Goal: Task Accomplishment & Management: Complete application form

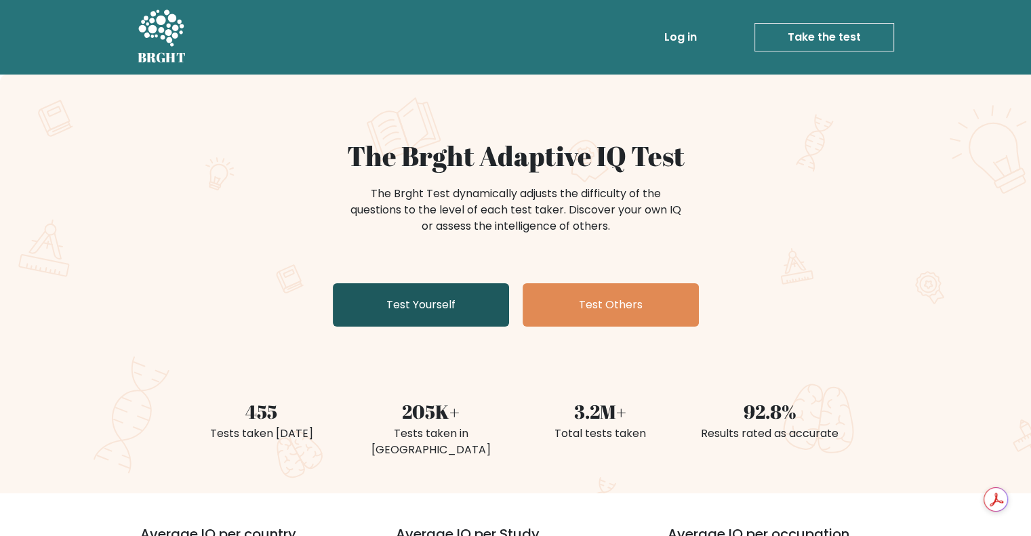
click at [466, 321] on link "Test Yourself" at bounding box center [421, 304] width 176 height 43
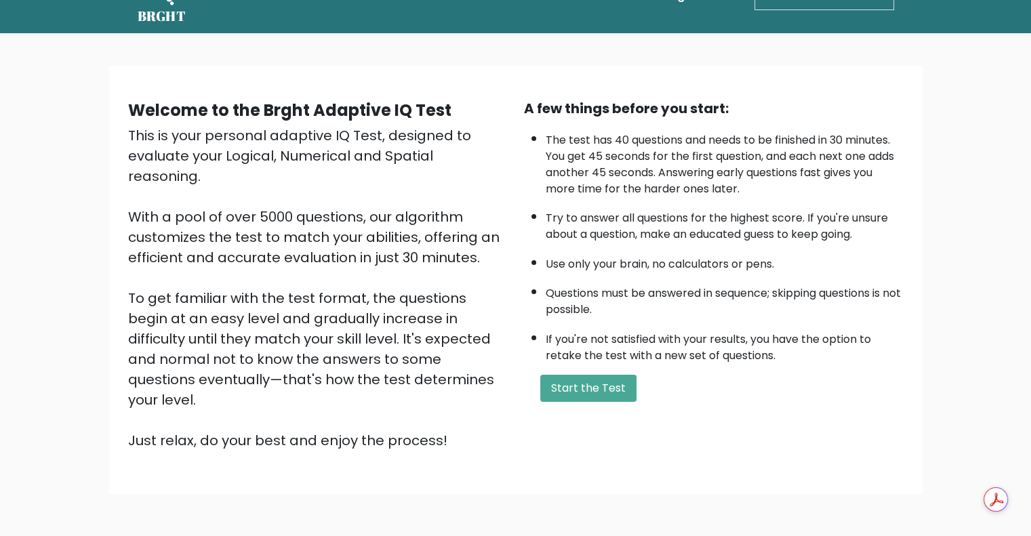
scroll to position [84, 0]
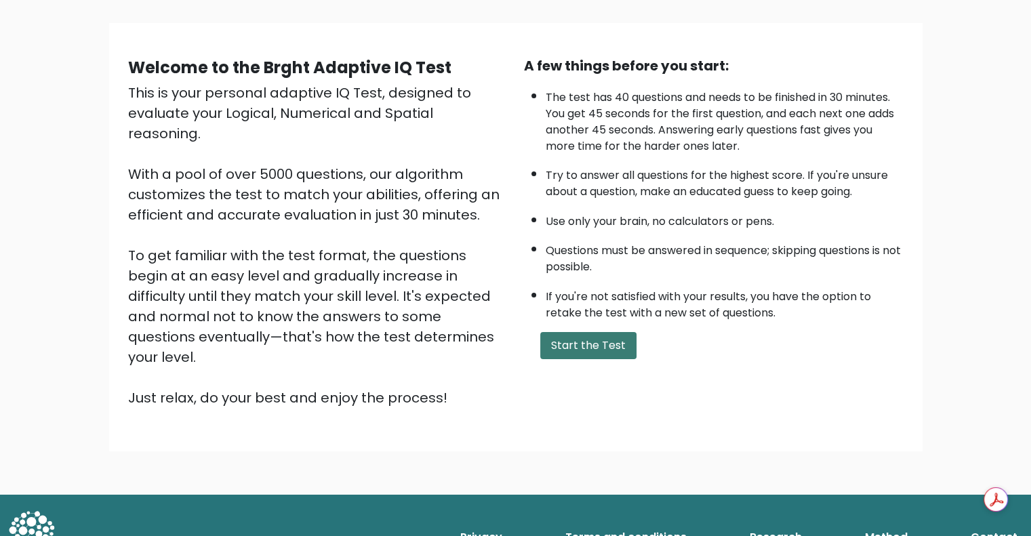
click at [597, 343] on button "Start the Test" at bounding box center [588, 345] width 96 height 27
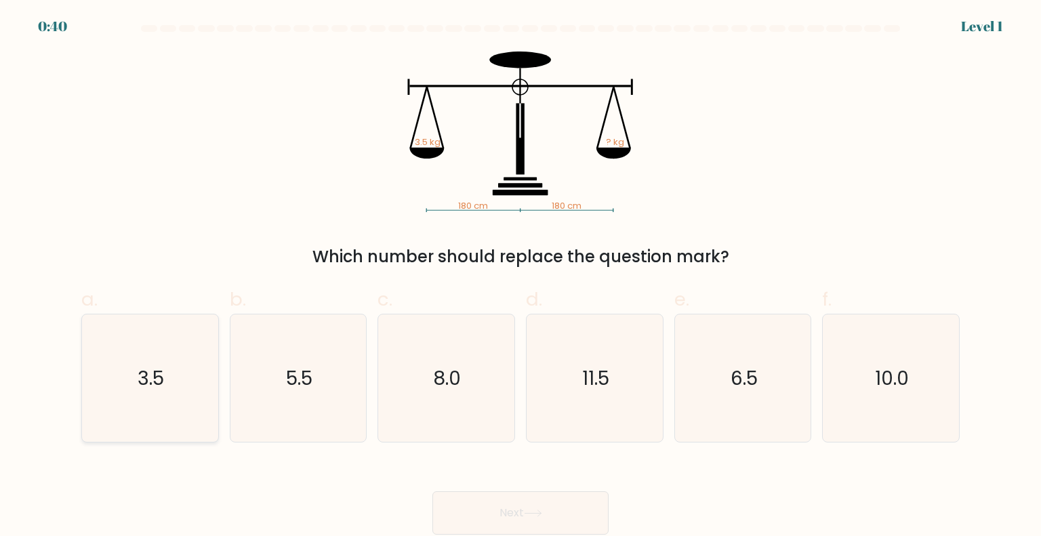
click at [172, 379] on icon "3.5" at bounding box center [149, 378] width 127 height 127
click at [521, 277] on input "a. 3.5" at bounding box center [521, 272] width 1 height 9
radio input "true"
click at [538, 521] on button "Next" at bounding box center [521, 513] width 176 height 43
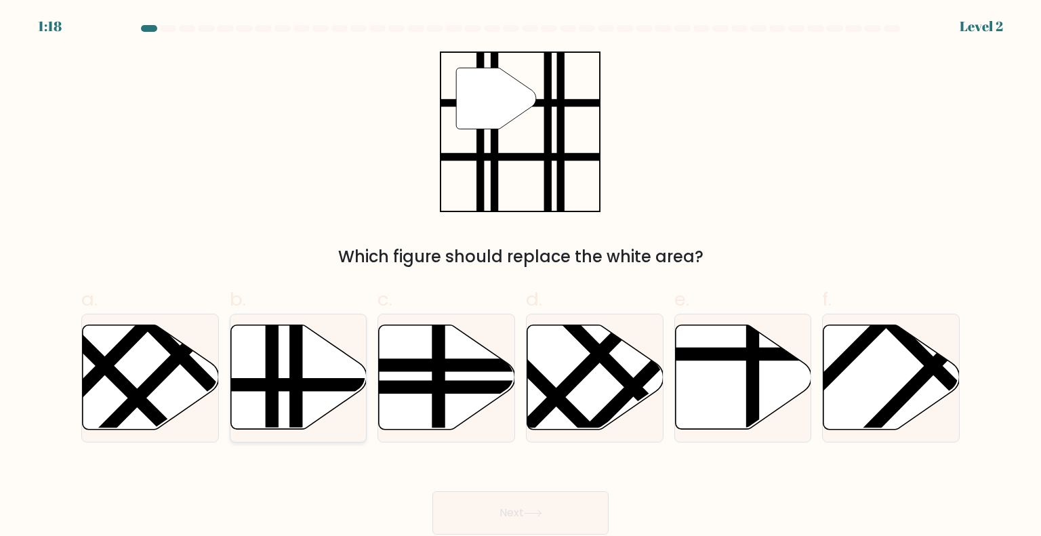
click at [272, 395] on line at bounding box center [272, 435] width 0 height 275
click at [521, 277] on input "b." at bounding box center [521, 272] width 1 height 9
radio input "true"
click at [532, 513] on icon at bounding box center [533, 513] width 18 height 7
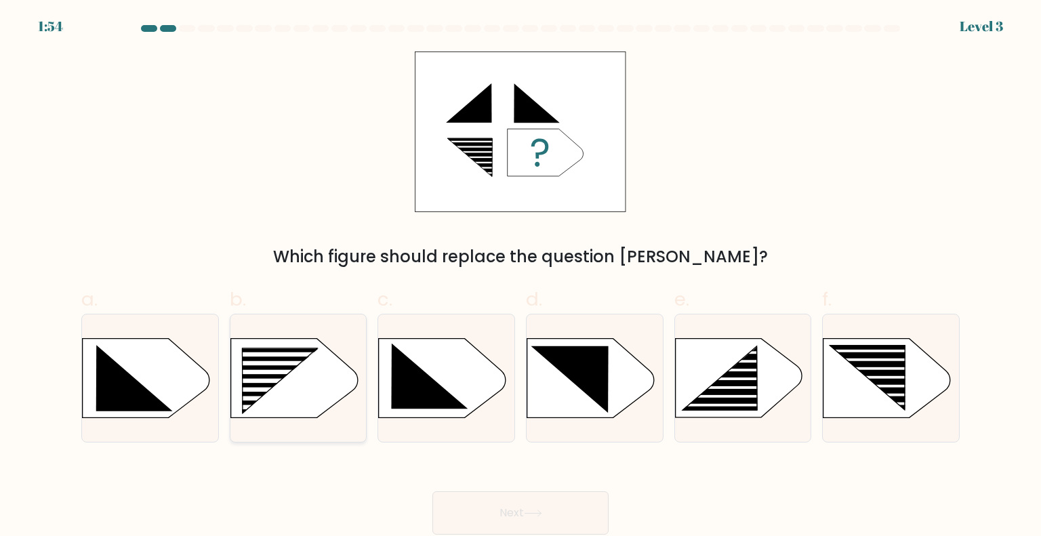
click at [287, 392] on rect at bounding box center [237, 348] width 354 height 269
click at [521, 277] on input "b." at bounding box center [521, 272] width 1 height 9
radio input "true"
click at [471, 500] on button "Next" at bounding box center [521, 513] width 176 height 43
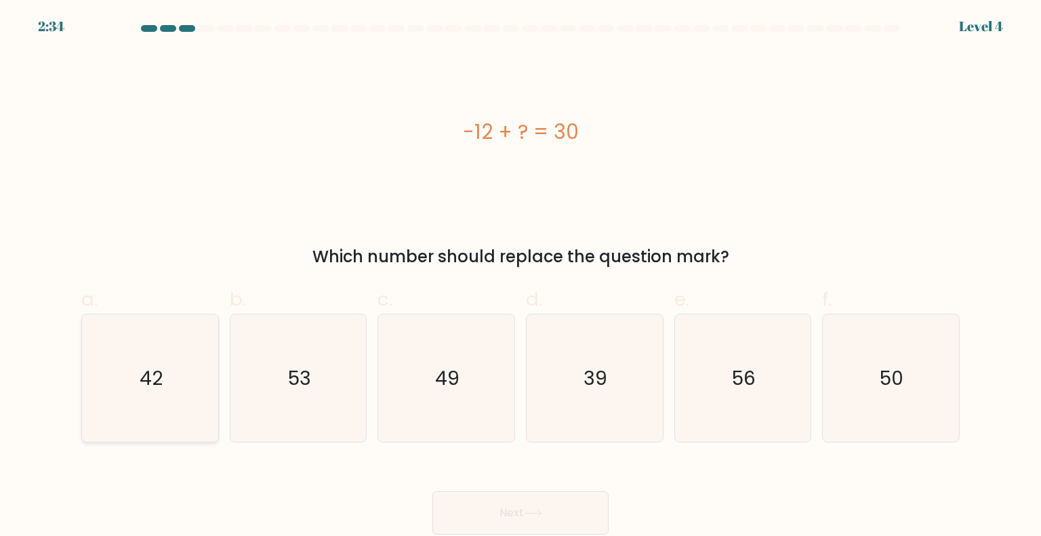
click at [143, 391] on icon "42" at bounding box center [149, 378] width 127 height 127
click at [521, 277] on input "a. 42" at bounding box center [521, 272] width 1 height 9
radio input "true"
click at [510, 508] on button "Next" at bounding box center [521, 513] width 176 height 43
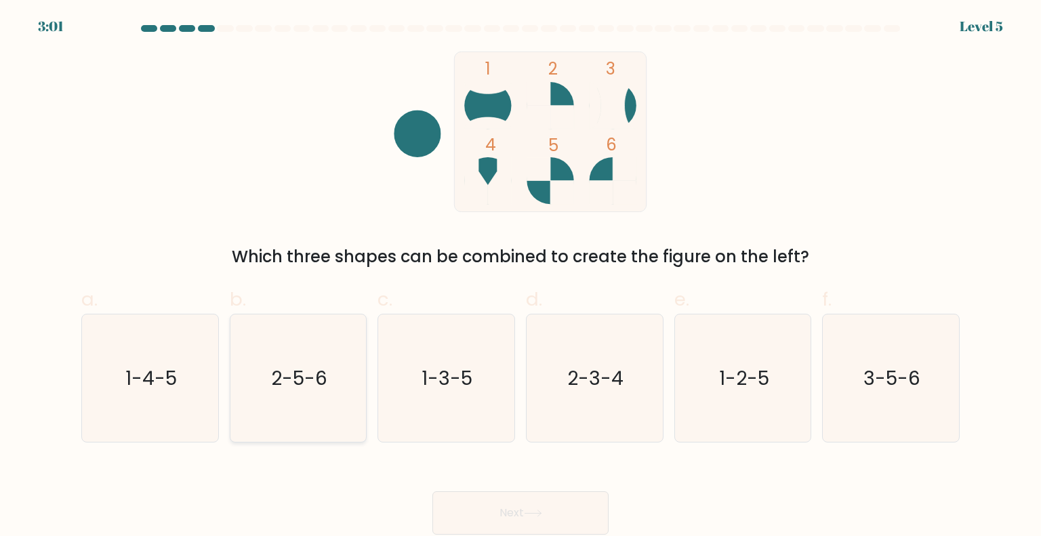
click at [317, 404] on icon "2-5-6" at bounding box center [298, 378] width 127 height 127
click at [521, 277] on input "b. 2-5-6" at bounding box center [521, 272] width 1 height 9
radio input "true"
click at [523, 509] on button "Next" at bounding box center [521, 513] width 176 height 43
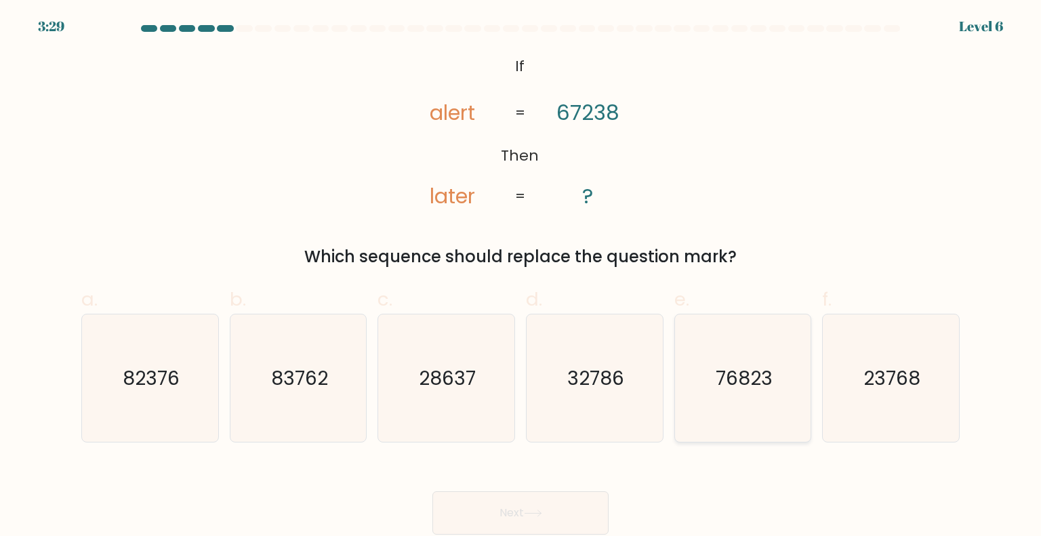
click at [736, 403] on icon "76823" at bounding box center [742, 378] width 127 height 127
click at [521, 277] on input "e. 76823" at bounding box center [521, 272] width 1 height 9
radio input "true"
click at [514, 500] on button "Next" at bounding box center [521, 513] width 176 height 43
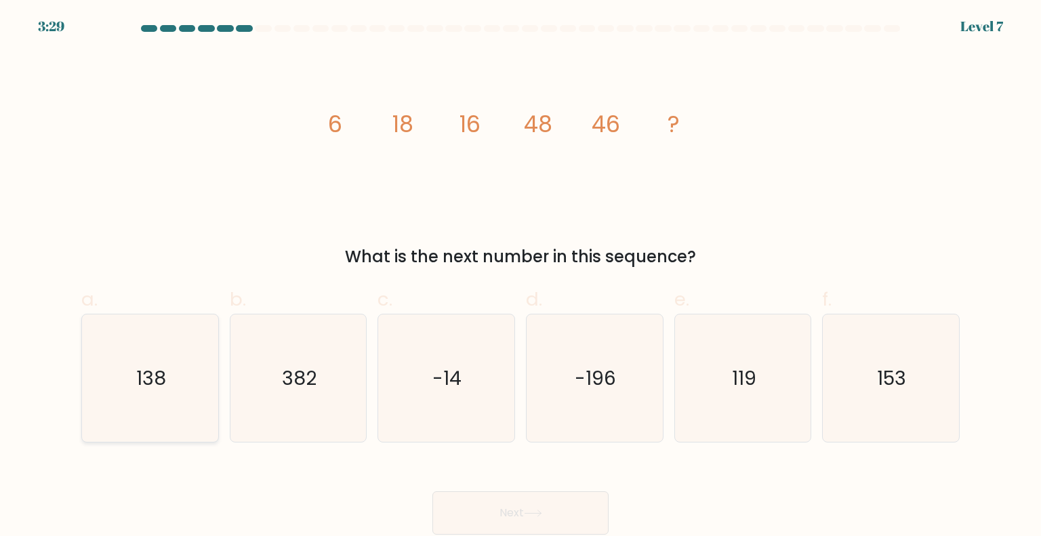
click at [172, 401] on icon "138" at bounding box center [149, 378] width 127 height 127
click at [521, 277] on input "a. 138" at bounding box center [521, 272] width 1 height 9
radio input "true"
click at [452, 504] on button "Next" at bounding box center [521, 513] width 176 height 43
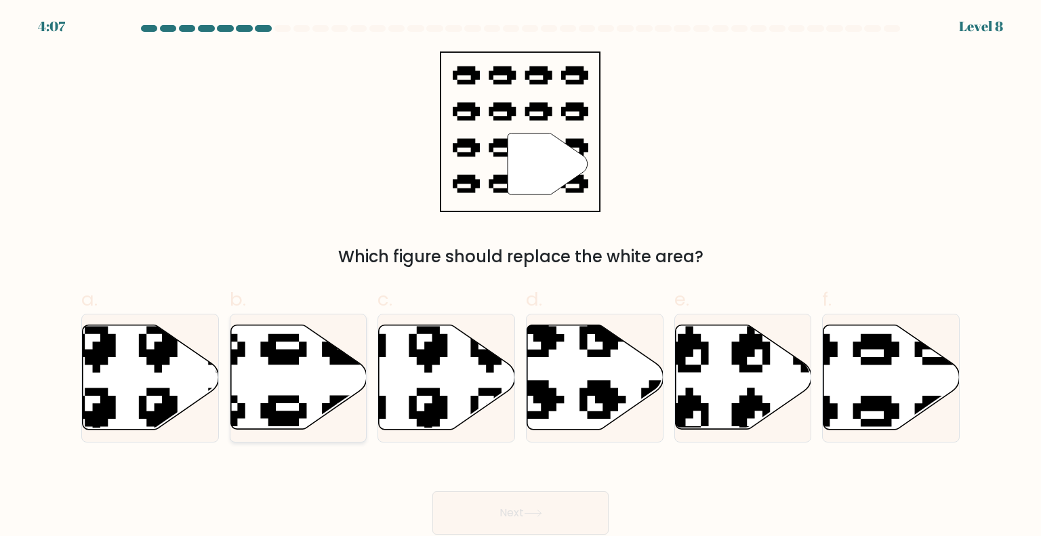
click at [273, 385] on icon at bounding box center [299, 377] width 136 height 104
click at [521, 277] on input "b." at bounding box center [521, 272] width 1 height 9
radio input "true"
click at [519, 506] on button "Next" at bounding box center [521, 513] width 176 height 43
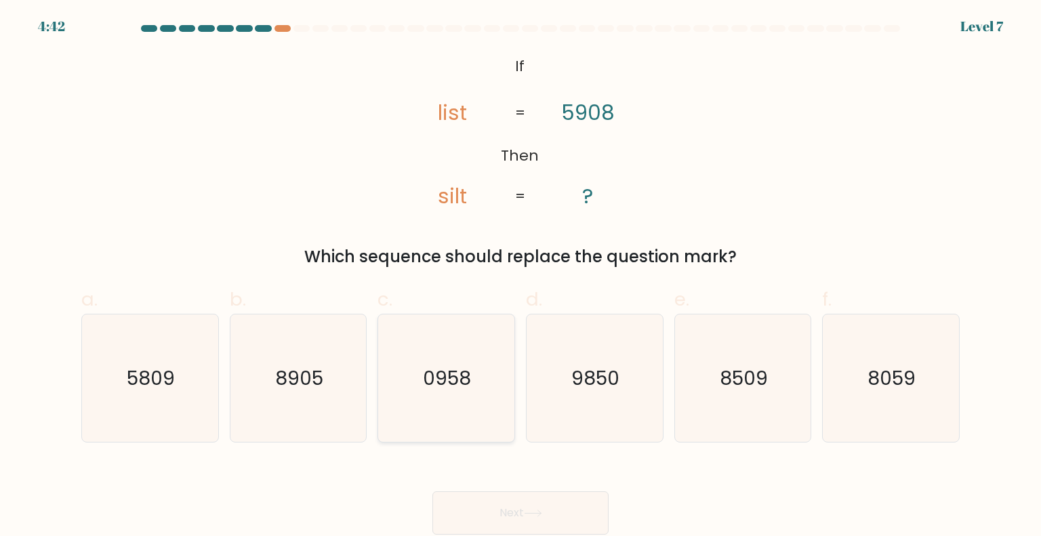
click at [442, 382] on text "0958" at bounding box center [448, 377] width 48 height 27
click at [521, 277] on input "c. 0958" at bounding box center [521, 272] width 1 height 9
radio input "true"
click at [509, 515] on button "Next" at bounding box center [521, 513] width 176 height 43
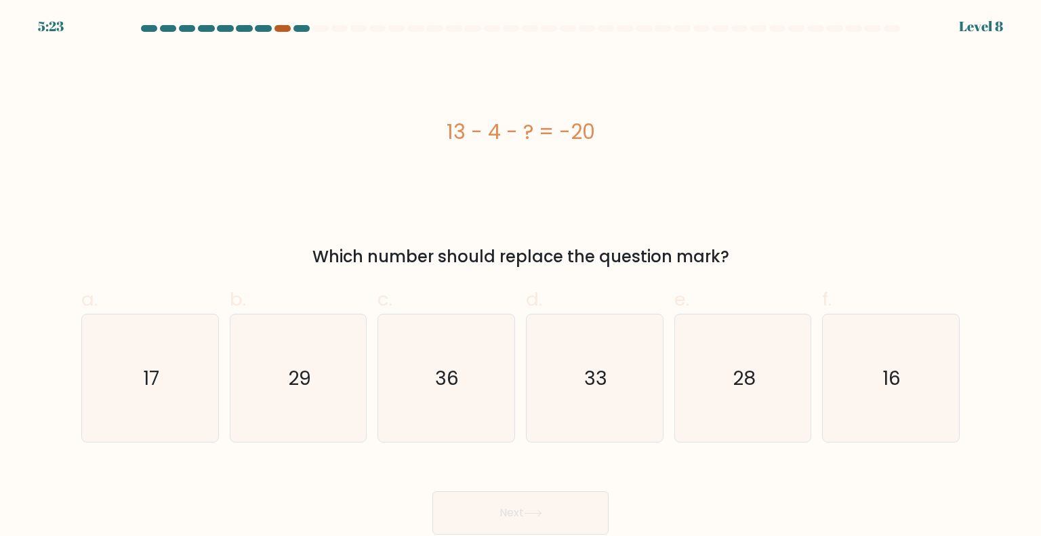
click at [281, 28] on div at bounding box center [283, 28] width 16 height 7
click at [309, 380] on text "29" at bounding box center [299, 377] width 23 height 27
click at [521, 277] on input "b. 29" at bounding box center [521, 272] width 1 height 9
radio input "true"
click at [550, 515] on button "Next" at bounding box center [521, 513] width 176 height 43
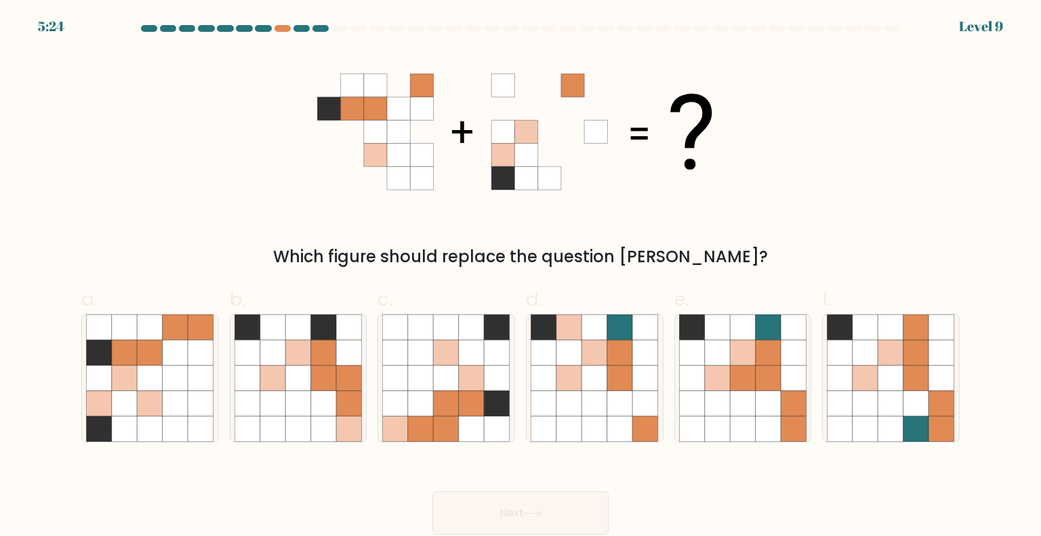
click at [57, 359] on form at bounding box center [520, 280] width 1041 height 510
click at [92, 355] on icon at bounding box center [99, 353] width 26 height 26
click at [521, 277] on input "a." at bounding box center [521, 272] width 1 height 9
radio input "true"
click at [456, 514] on button "Next" at bounding box center [521, 513] width 176 height 43
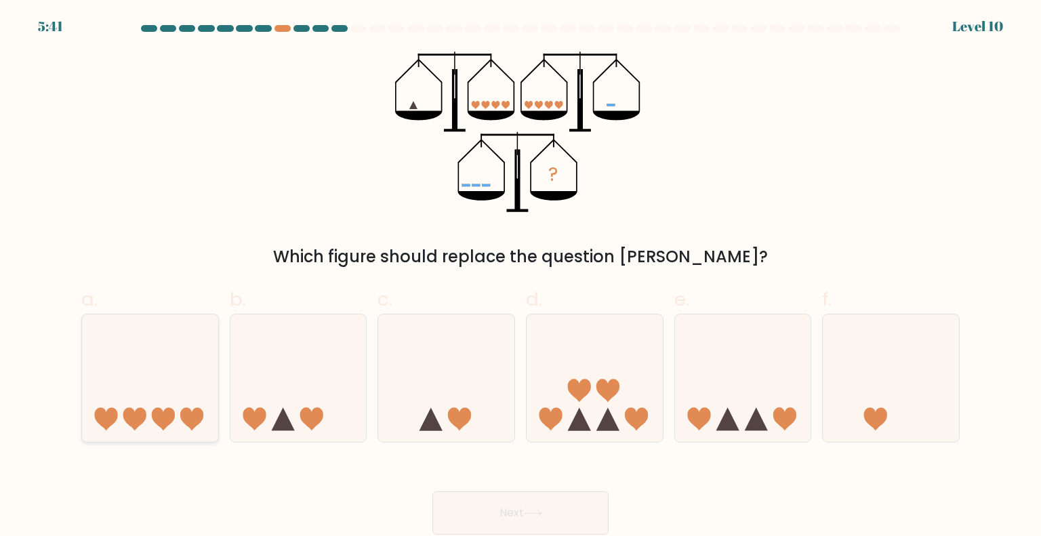
click at [190, 413] on icon at bounding box center [191, 418] width 23 height 23
click at [521, 277] on input "a." at bounding box center [521, 272] width 1 height 9
radio input "true"
click at [523, 503] on button "Next" at bounding box center [521, 513] width 176 height 43
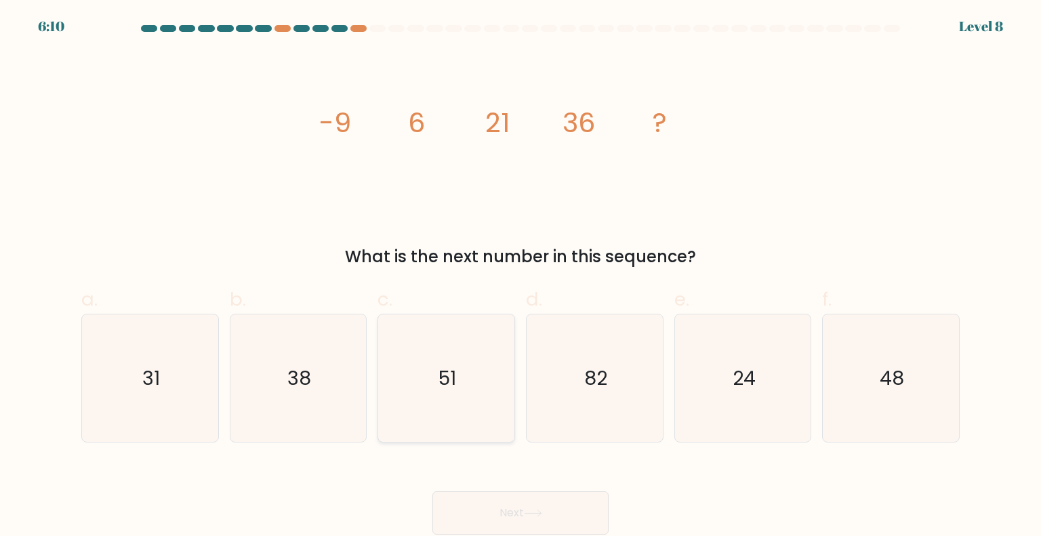
click at [410, 399] on icon "51" at bounding box center [445, 378] width 127 height 127
click at [521, 277] on input "c. 51" at bounding box center [521, 272] width 1 height 9
radio input "true"
click at [525, 515] on button "Next" at bounding box center [521, 513] width 176 height 43
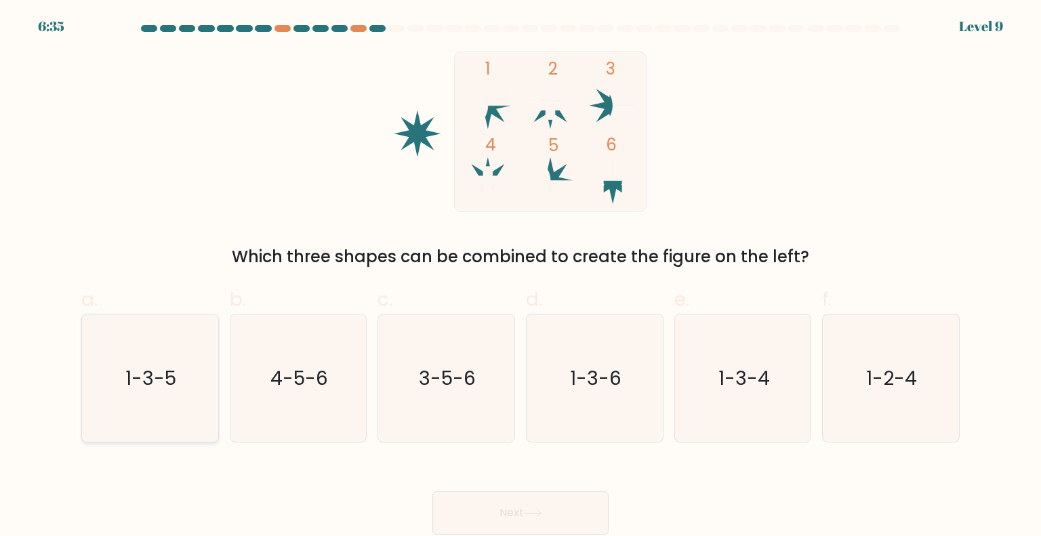
click at [152, 386] on text "1-3-5" at bounding box center [151, 377] width 51 height 27
click at [521, 277] on input "a. 1-3-5" at bounding box center [521, 272] width 1 height 9
radio input "true"
click at [535, 522] on button "Next" at bounding box center [521, 513] width 176 height 43
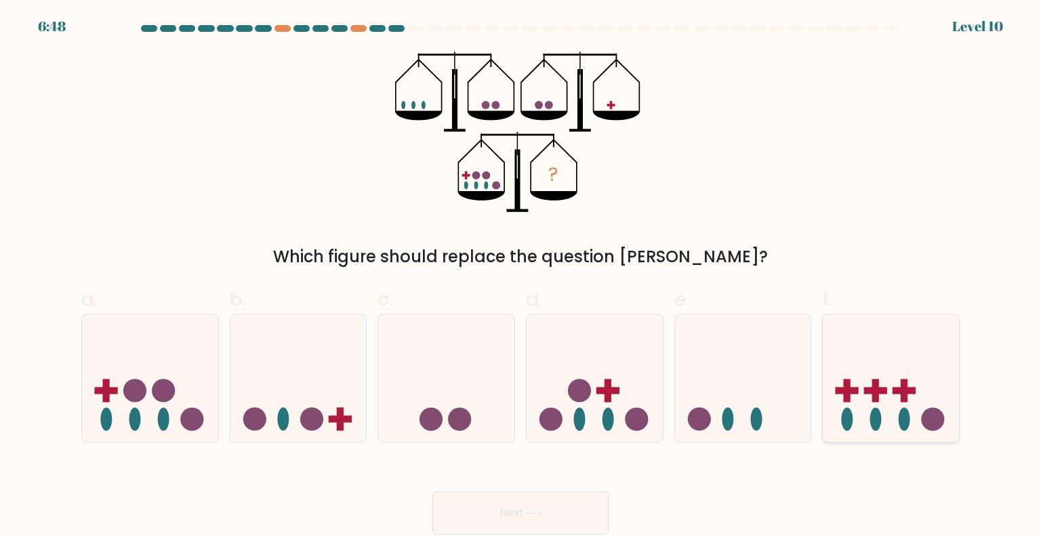
click at [904, 379] on icon at bounding box center [891, 378] width 136 height 113
click at [521, 277] on input "f." at bounding box center [521, 272] width 1 height 9
radio input "true"
click at [541, 513] on icon at bounding box center [533, 513] width 18 height 7
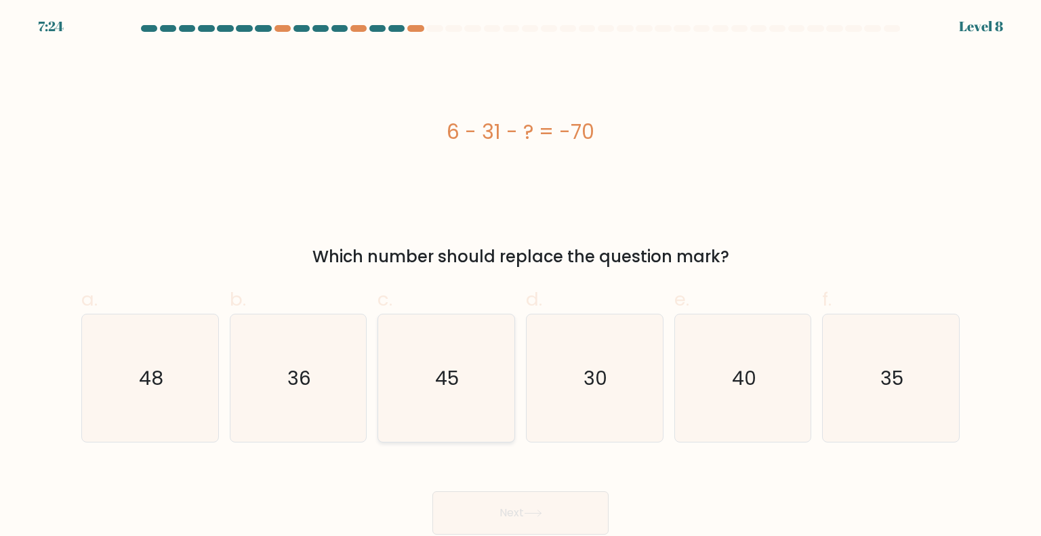
click at [485, 428] on icon "45" at bounding box center [445, 378] width 127 height 127
click at [521, 277] on input "c. 45" at bounding box center [521, 272] width 1 height 9
radio input "true"
click at [527, 506] on button "Next" at bounding box center [521, 513] width 176 height 43
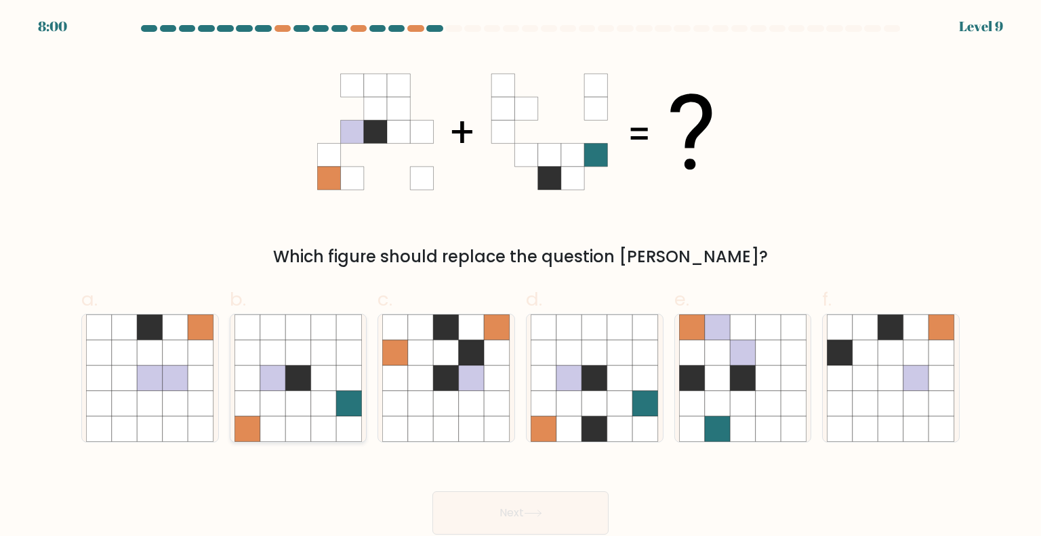
click at [326, 416] on icon at bounding box center [324, 404] width 26 height 26
click at [521, 277] on input "b." at bounding box center [521, 272] width 1 height 9
radio input "true"
click at [479, 501] on button "Next" at bounding box center [521, 513] width 176 height 43
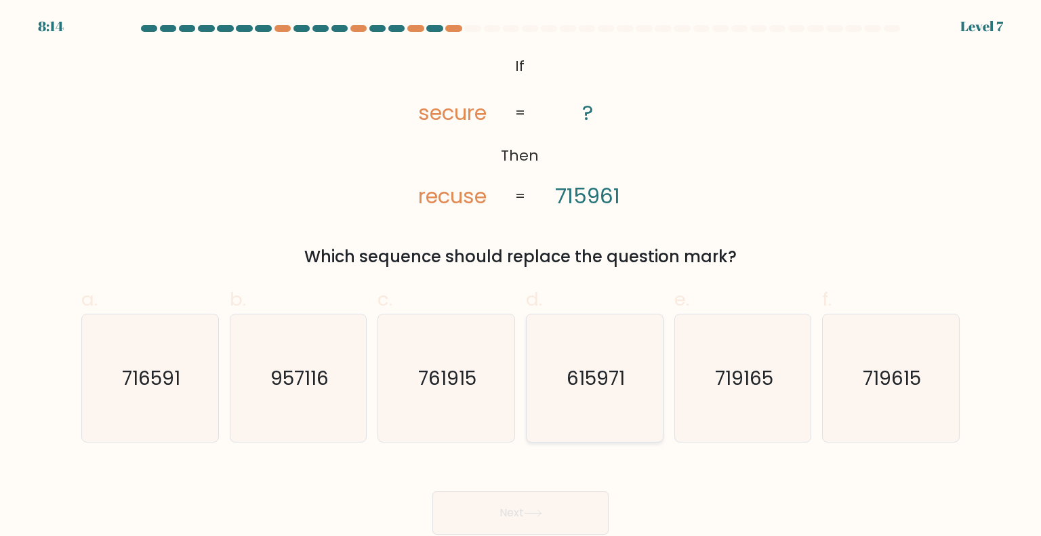
click at [588, 419] on icon "615971" at bounding box center [594, 378] width 127 height 127
click at [521, 277] on input "d. 615971" at bounding box center [521, 272] width 1 height 9
radio input "true"
click at [491, 501] on button "Next" at bounding box center [521, 513] width 176 height 43
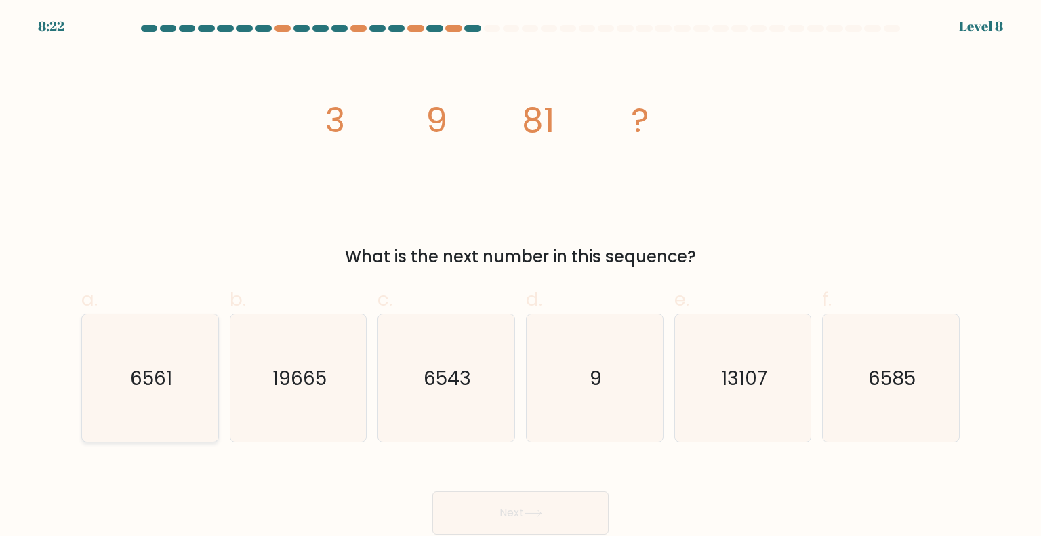
click at [190, 403] on icon "6561" at bounding box center [149, 378] width 127 height 127
click at [521, 277] on input "a. 6561" at bounding box center [521, 272] width 1 height 9
radio input "true"
click at [511, 512] on button "Next" at bounding box center [521, 513] width 176 height 43
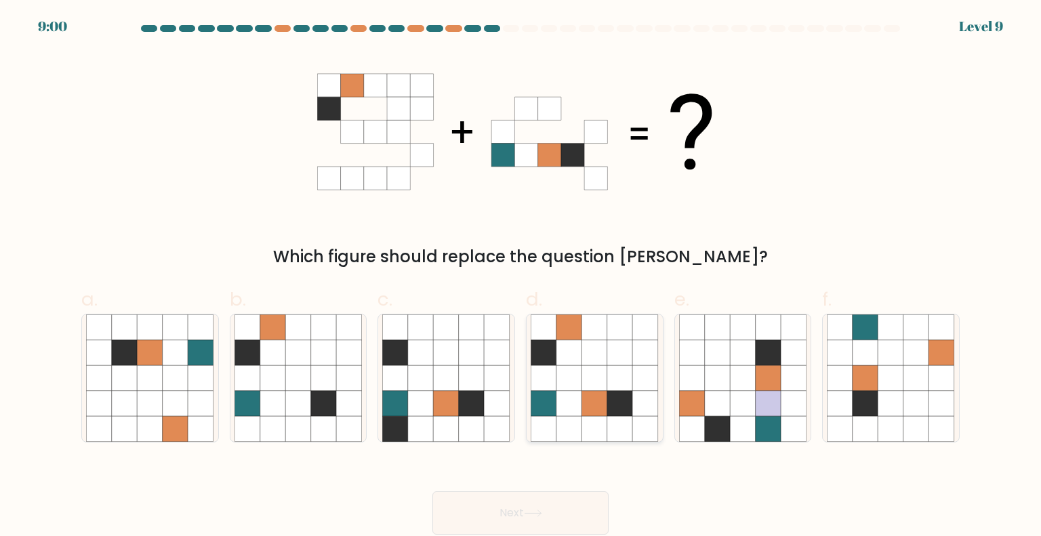
click at [592, 391] on icon at bounding box center [595, 404] width 26 height 26
click at [521, 277] on input "d." at bounding box center [521, 272] width 1 height 9
radio input "true"
click at [541, 498] on button "Next" at bounding box center [521, 513] width 176 height 43
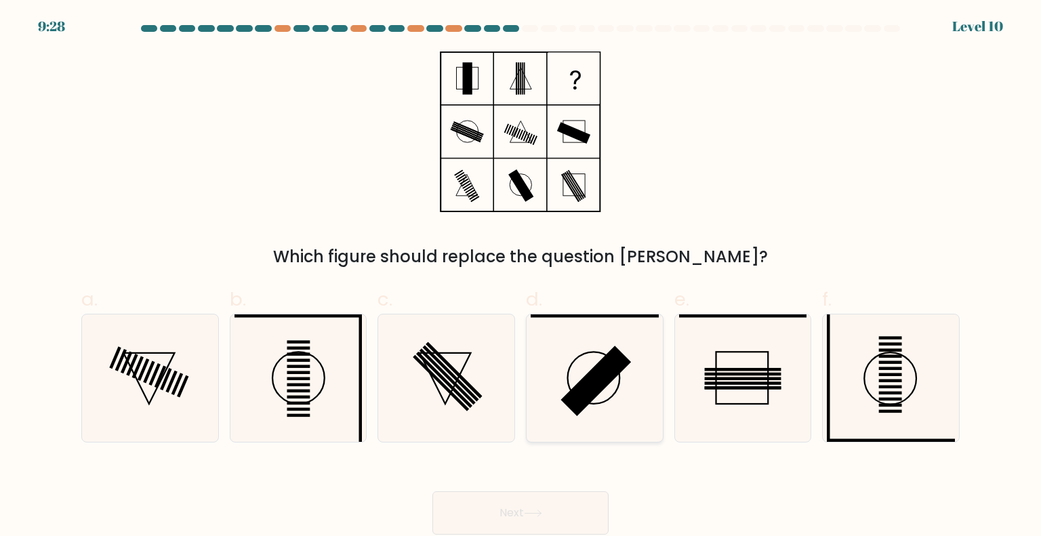
click at [588, 377] on rect at bounding box center [596, 381] width 71 height 71
click at [521, 277] on input "d." at bounding box center [521, 272] width 1 height 9
radio input "true"
click at [862, 367] on icon at bounding box center [890, 378] width 127 height 127
click at [521, 277] on input "f." at bounding box center [521, 272] width 1 height 9
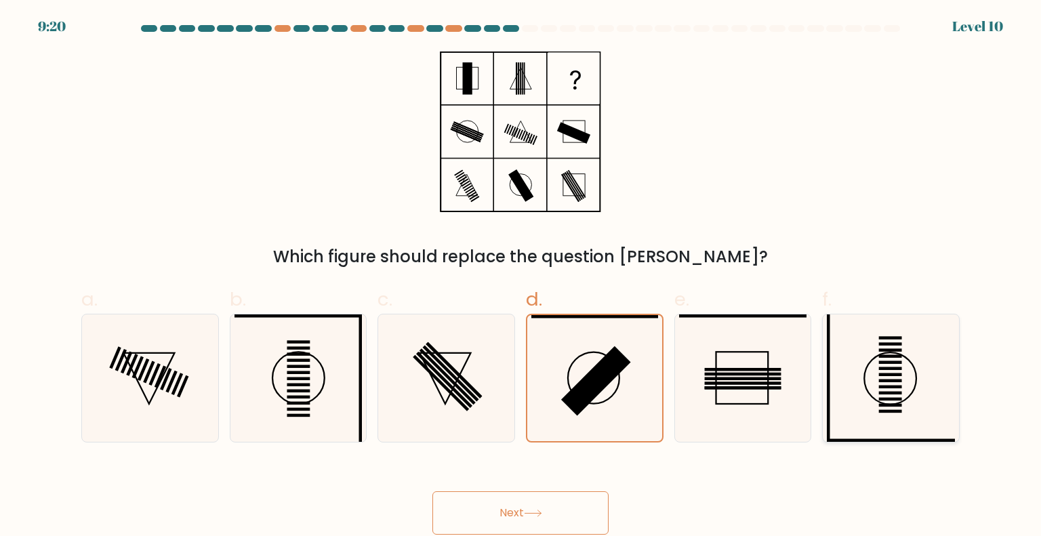
radio input "true"
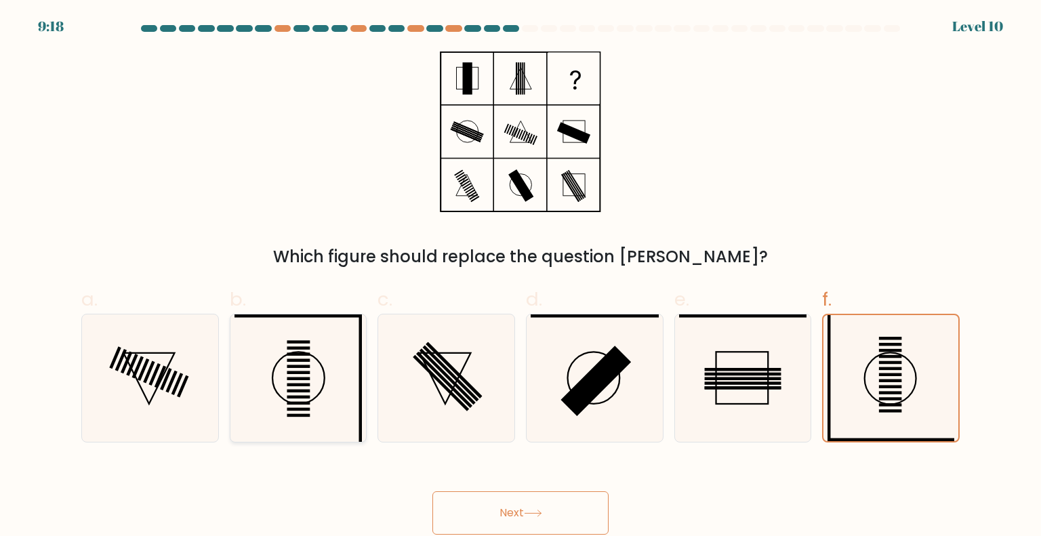
click at [342, 399] on icon at bounding box center [298, 378] width 127 height 127
click at [521, 277] on input "b." at bounding box center [521, 272] width 1 height 9
radio input "true"
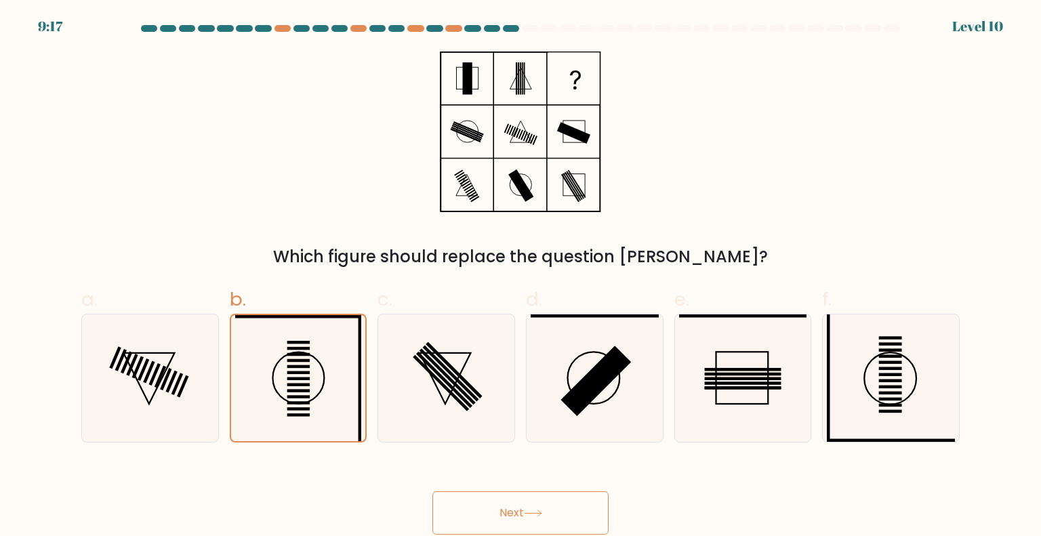
click at [505, 511] on button "Next" at bounding box center [521, 513] width 176 height 43
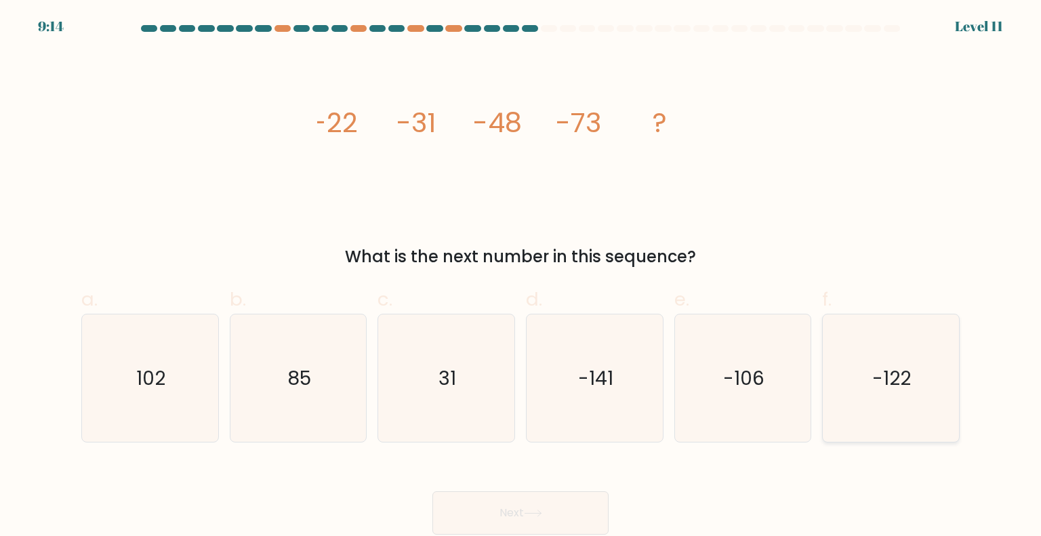
click at [903, 360] on icon "-122" at bounding box center [890, 378] width 127 height 127
click at [521, 277] on input "f. -122" at bounding box center [521, 272] width 1 height 9
radio input "true"
click at [580, 512] on button "Next" at bounding box center [521, 513] width 176 height 43
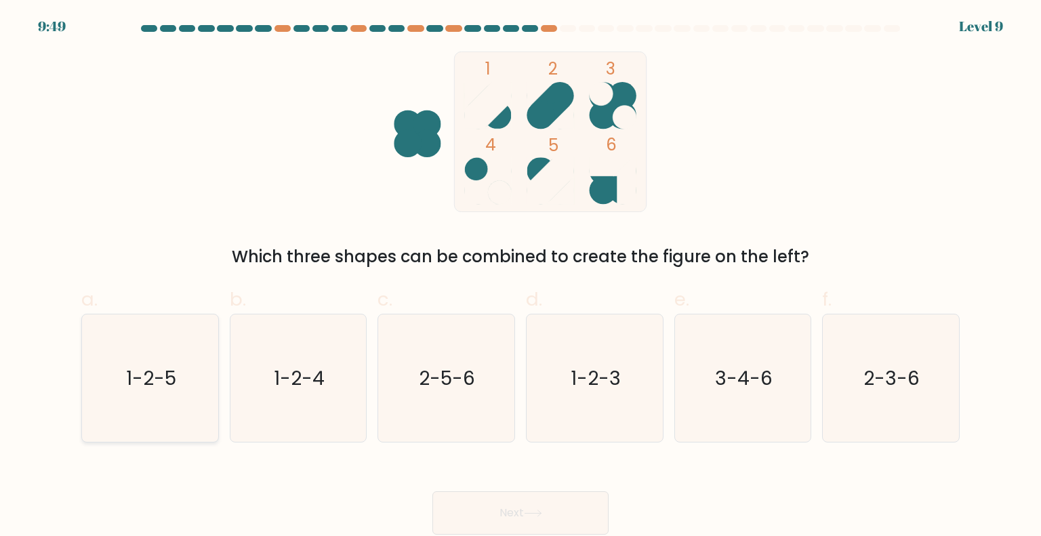
click at [132, 412] on icon "1-2-5" at bounding box center [149, 378] width 127 height 127
click at [521, 277] on input "a. 1-2-5" at bounding box center [521, 272] width 1 height 9
radio input "true"
click at [480, 512] on button "Next" at bounding box center [521, 513] width 176 height 43
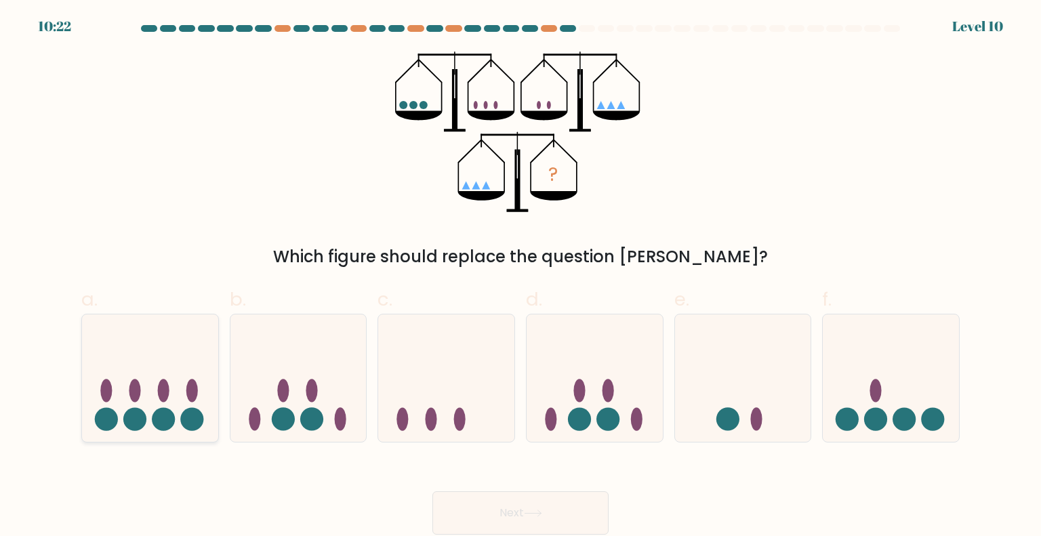
click at [140, 405] on icon at bounding box center [150, 378] width 136 height 113
click at [521, 277] on input "a." at bounding box center [521, 272] width 1 height 9
radio input "true"
click at [540, 509] on button "Next" at bounding box center [521, 513] width 176 height 43
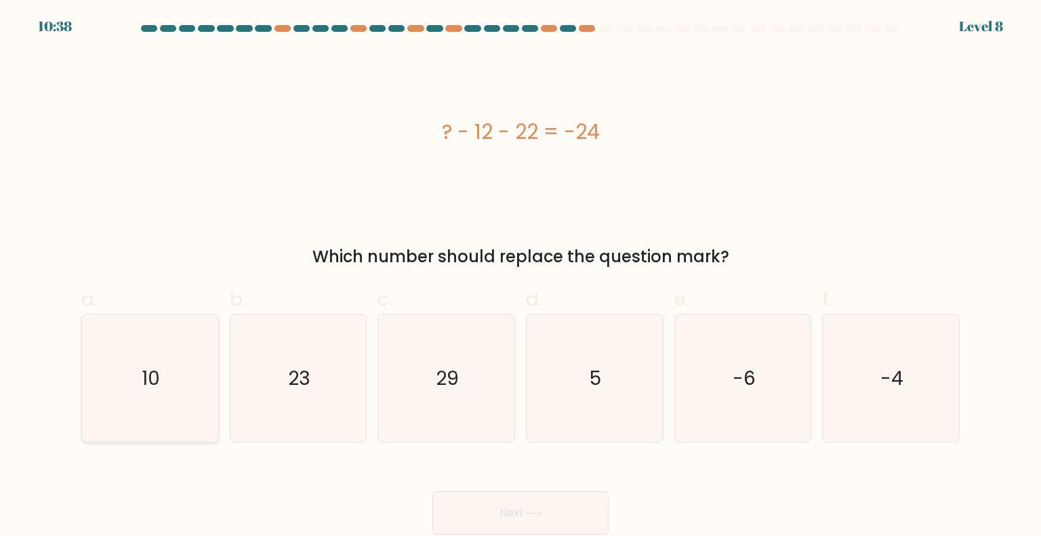
click at [180, 367] on icon "10" at bounding box center [149, 378] width 127 height 127
click at [521, 277] on input "a. 10" at bounding box center [521, 272] width 1 height 9
radio input "true"
click at [553, 517] on button "Next" at bounding box center [521, 513] width 176 height 43
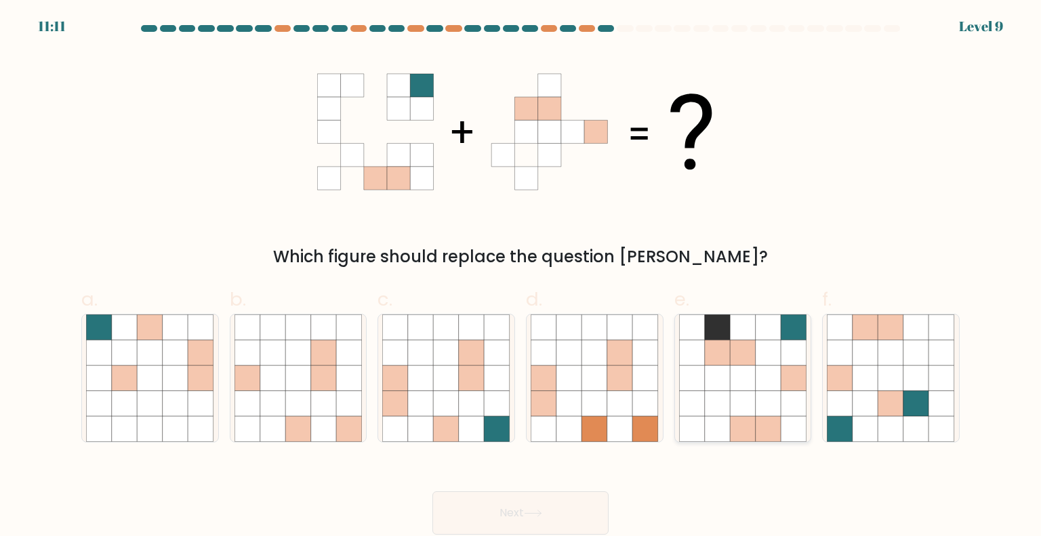
click at [753, 385] on icon at bounding box center [743, 378] width 26 height 26
click at [521, 277] on input "e." at bounding box center [521, 272] width 1 height 9
radio input "true"
click at [863, 403] on icon at bounding box center [866, 404] width 26 height 26
click at [521, 277] on input "f." at bounding box center [521, 272] width 1 height 9
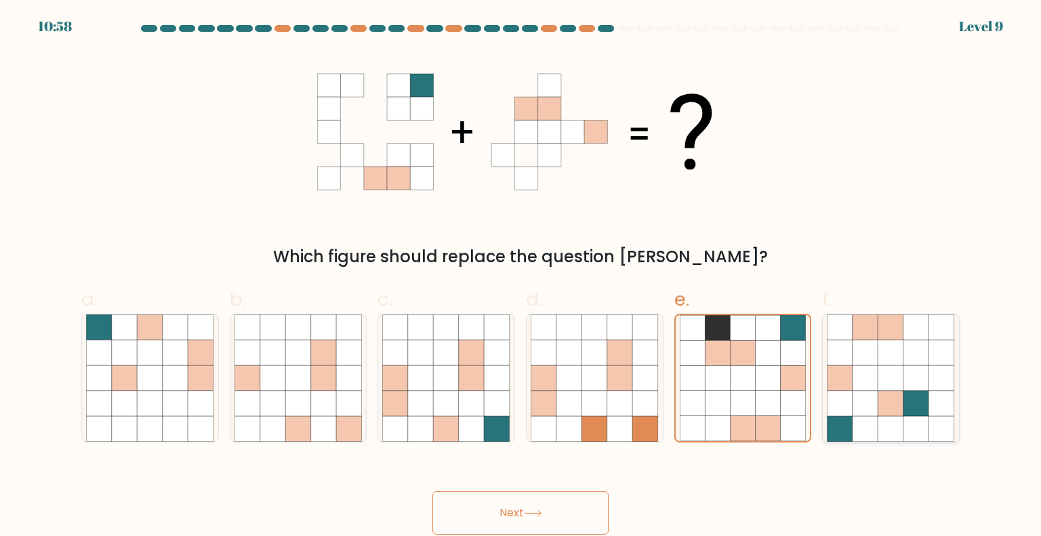
radio input "true"
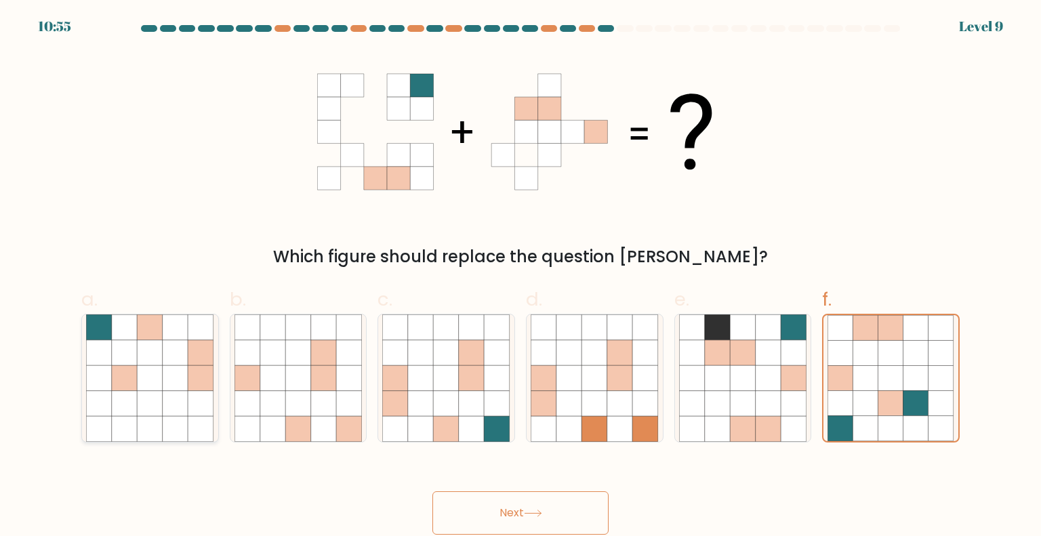
click at [143, 376] on icon at bounding box center [151, 378] width 26 height 26
click at [521, 277] on input "a." at bounding box center [521, 272] width 1 height 9
radio input "true"
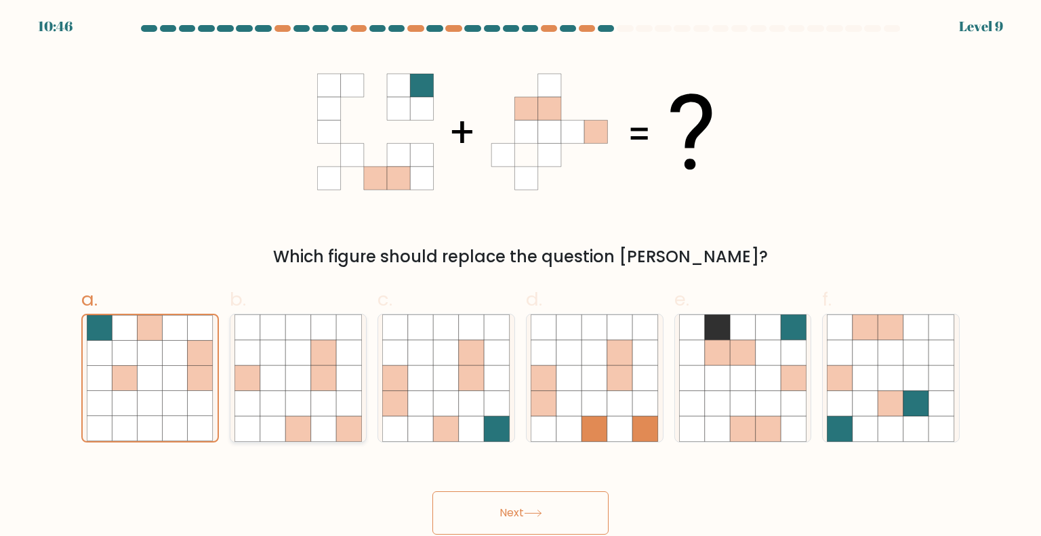
click at [341, 395] on icon at bounding box center [349, 404] width 26 height 26
click at [521, 277] on input "b." at bounding box center [521, 272] width 1 height 9
radio input "true"
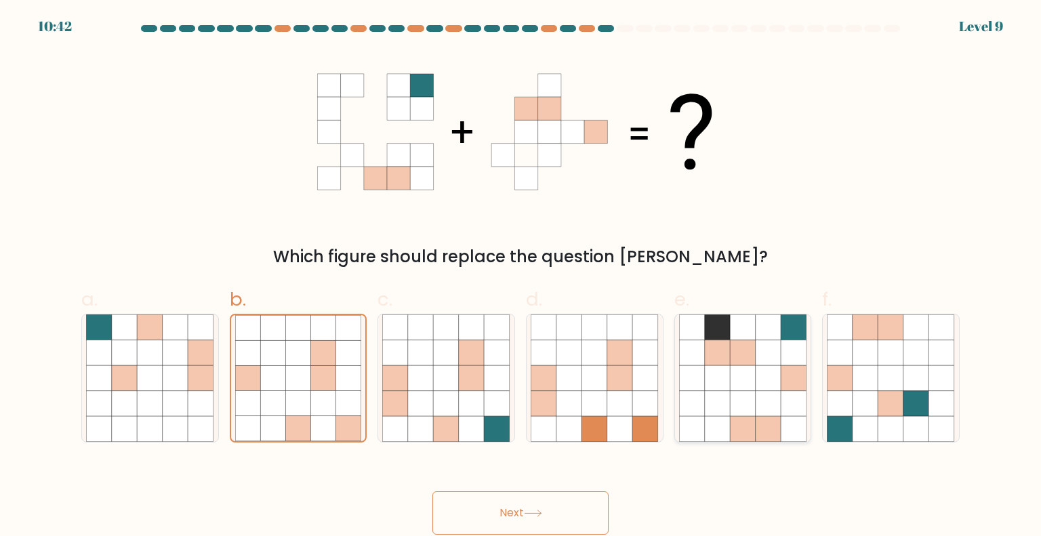
click at [743, 394] on icon at bounding box center [743, 404] width 26 height 26
click at [521, 277] on input "e." at bounding box center [521, 272] width 1 height 9
radio input "true"
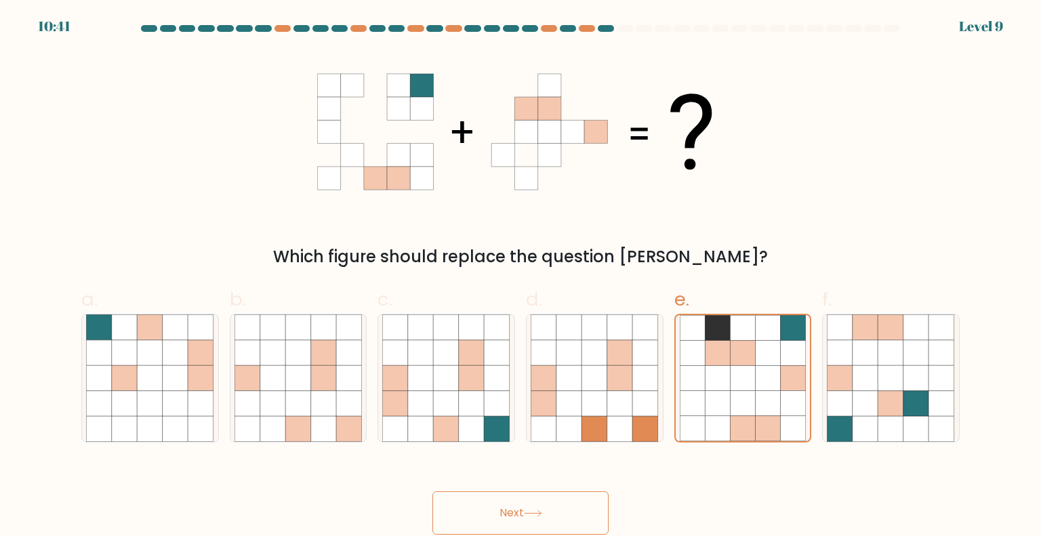
click at [499, 511] on button "Next" at bounding box center [521, 513] width 176 height 43
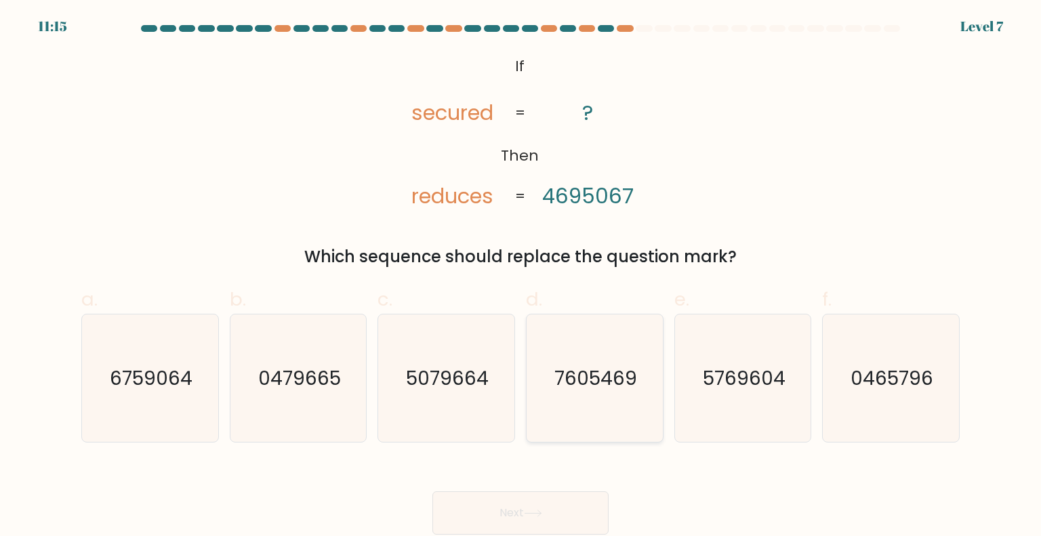
click at [628, 387] on text "7605469" at bounding box center [596, 377] width 83 height 27
click at [521, 277] on input "d. 7605469" at bounding box center [521, 272] width 1 height 9
radio input "true"
click at [563, 505] on button "Next" at bounding box center [521, 513] width 176 height 43
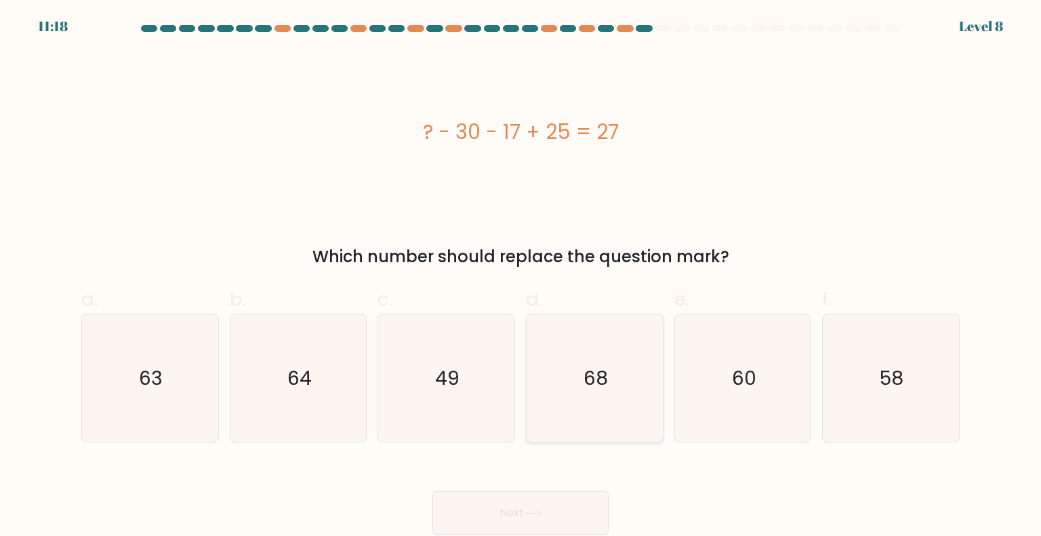
click at [597, 382] on text "68" at bounding box center [596, 377] width 24 height 27
click at [521, 277] on input "d. 68" at bounding box center [521, 272] width 1 height 9
radio input "true"
click at [580, 513] on button "Next" at bounding box center [521, 513] width 176 height 43
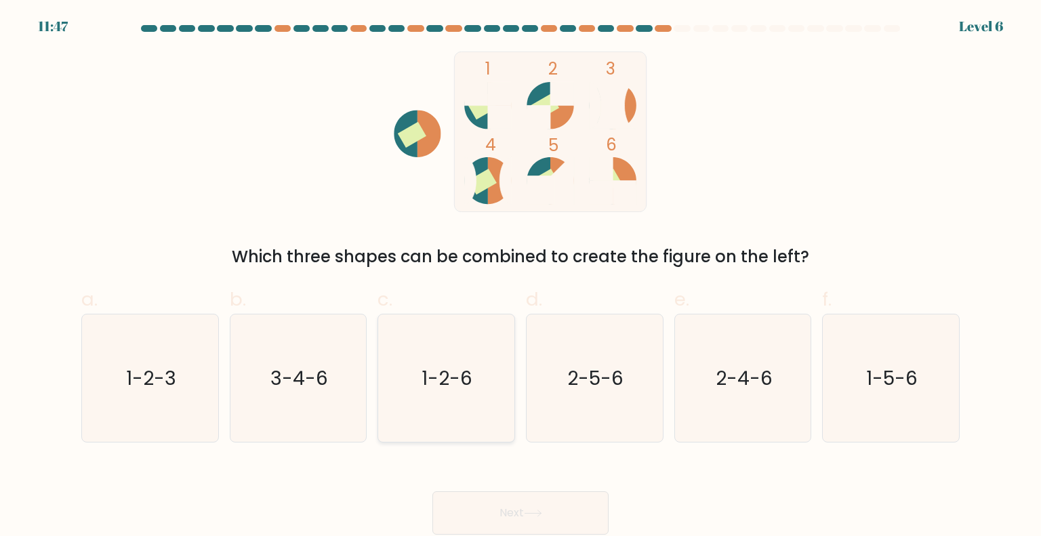
drag, startPoint x: 397, startPoint y: 399, endPoint x: 397, endPoint y: 405, distance: 6.8
click at [399, 399] on icon "1-2-6" at bounding box center [445, 378] width 127 height 127
click at [521, 277] on input "c. 1-2-6" at bounding box center [521, 272] width 1 height 9
radio input "true"
click at [510, 516] on button "Next" at bounding box center [521, 513] width 176 height 43
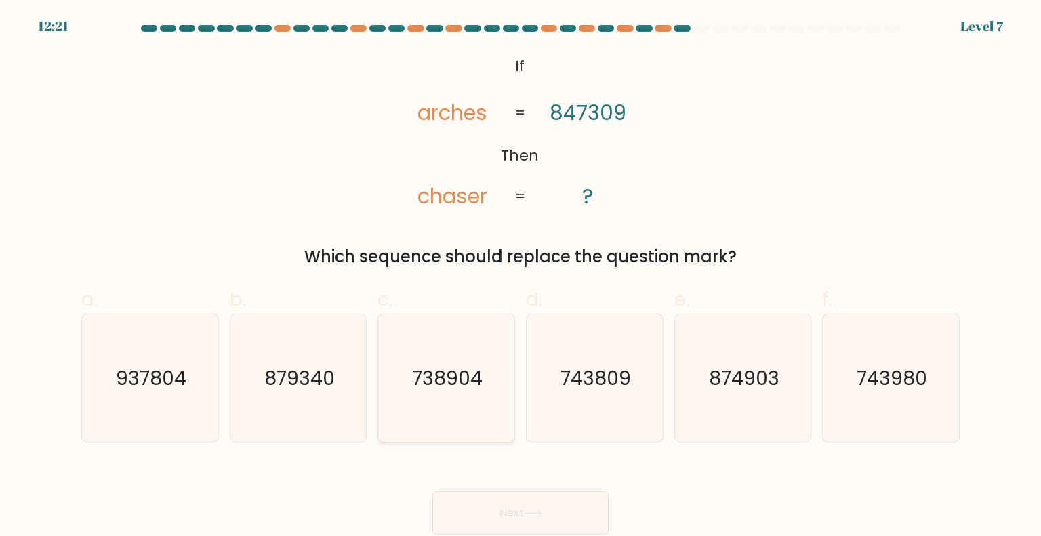
click at [446, 406] on icon "738904" at bounding box center [445, 378] width 127 height 127
click at [521, 277] on input "c. 738904" at bounding box center [521, 272] width 1 height 9
radio input "true"
click at [516, 506] on button "Next" at bounding box center [521, 513] width 176 height 43
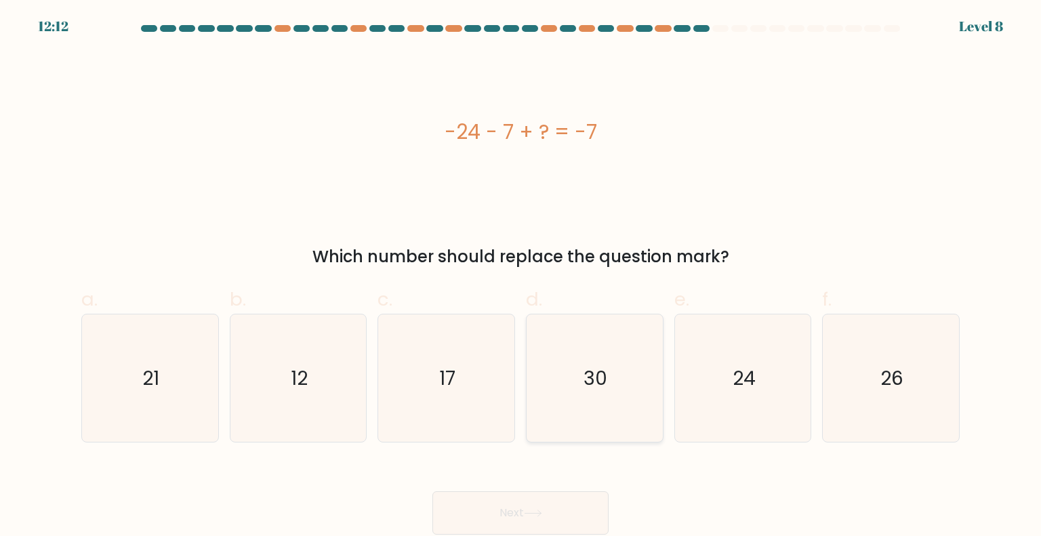
click at [637, 382] on icon "30" at bounding box center [594, 378] width 127 height 127
click at [521, 277] on input "d. 30" at bounding box center [521, 272] width 1 height 9
radio input "true"
click at [594, 507] on button "Next" at bounding box center [521, 513] width 176 height 43
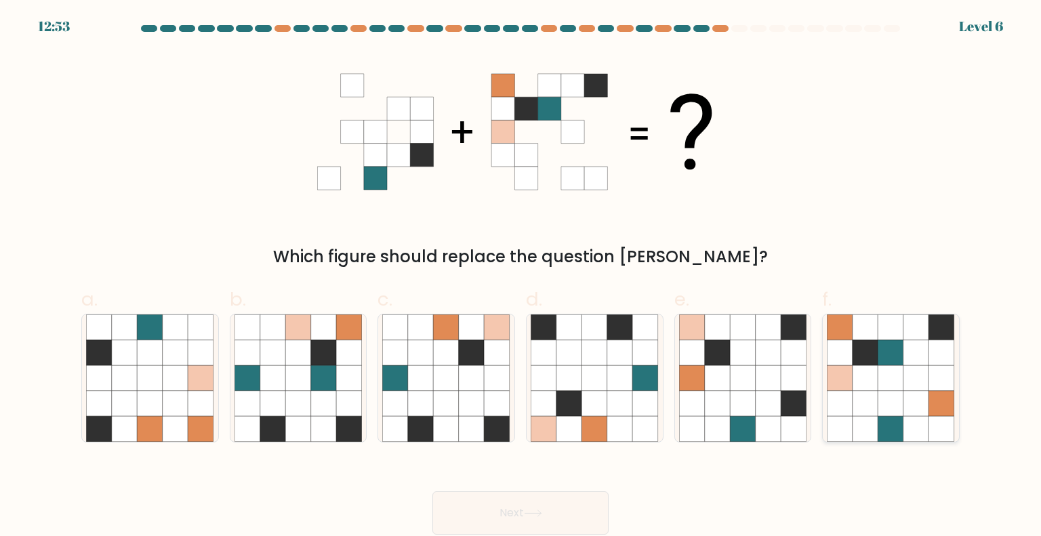
click at [871, 365] on icon at bounding box center [866, 353] width 26 height 26
click at [521, 277] on input "f." at bounding box center [521, 272] width 1 height 9
radio input "true"
click at [481, 518] on button "Next" at bounding box center [521, 513] width 176 height 43
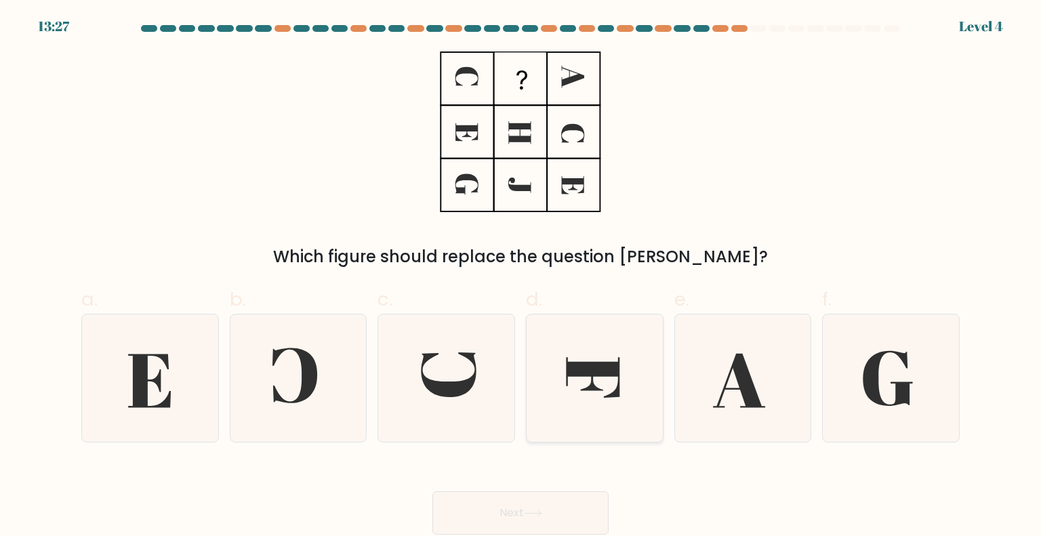
click at [615, 382] on icon at bounding box center [594, 378] width 127 height 127
click at [521, 277] on input "d." at bounding box center [521, 272] width 1 height 9
radio input "true"
click at [542, 511] on icon at bounding box center [533, 513] width 18 height 7
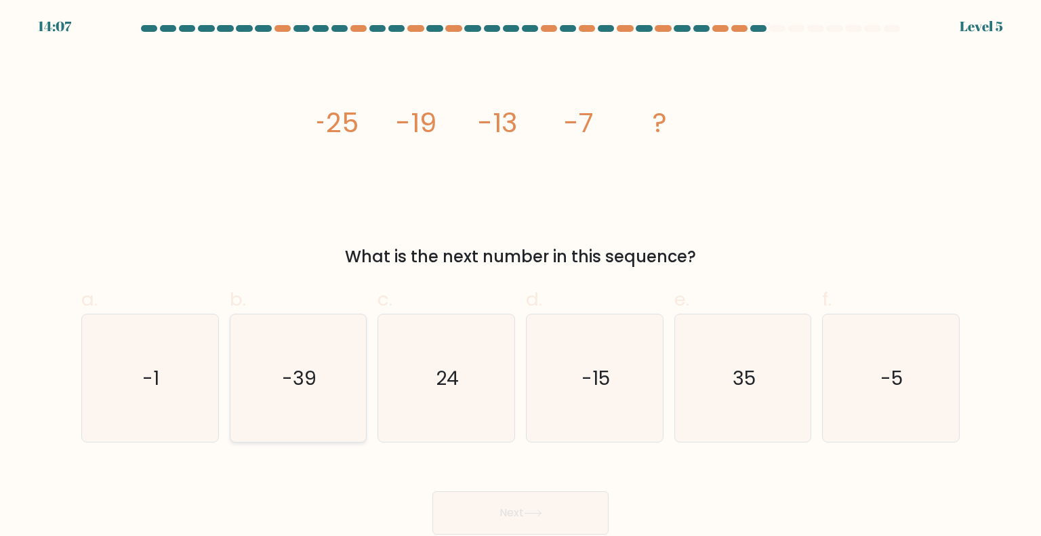
click at [274, 398] on icon "-39" at bounding box center [298, 378] width 127 height 127
click at [521, 277] on input "b. -39" at bounding box center [521, 272] width 1 height 9
radio input "true"
click at [511, 517] on button "Next" at bounding box center [521, 513] width 176 height 43
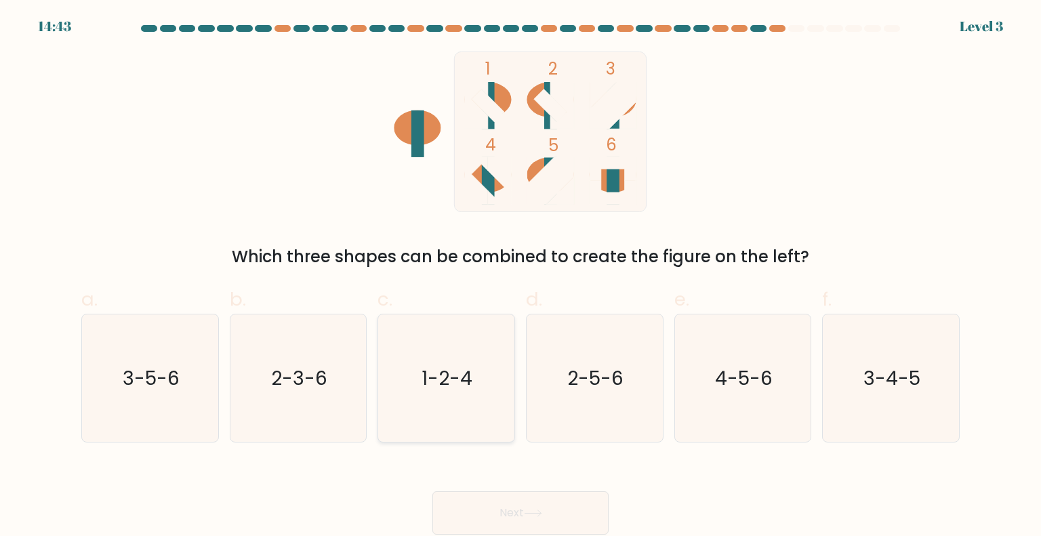
click at [422, 381] on text "1-2-4" at bounding box center [447, 377] width 51 height 27
click at [521, 277] on input "c. 1-2-4" at bounding box center [521, 272] width 1 height 9
radio input "true"
click at [479, 514] on button "Next" at bounding box center [521, 513] width 176 height 43
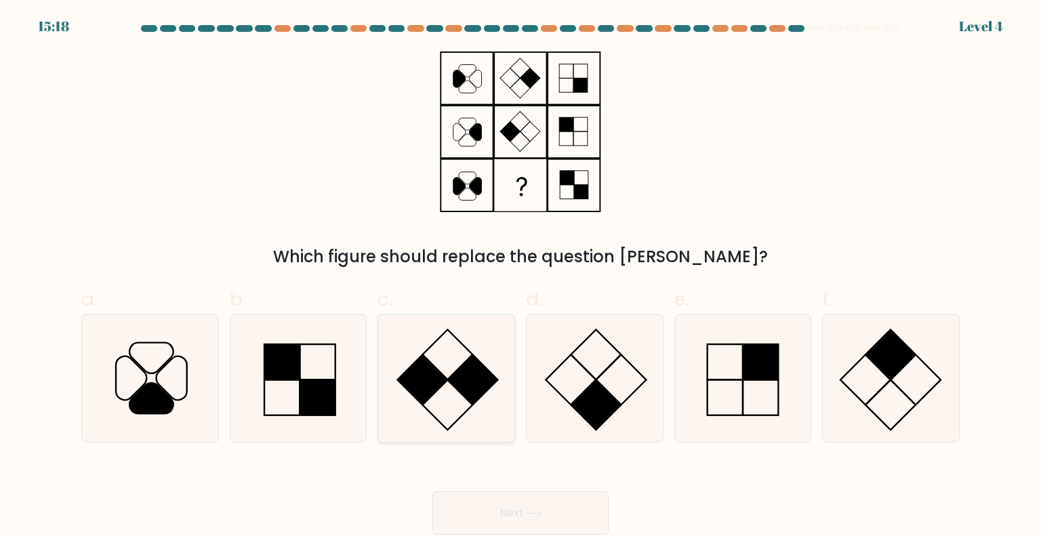
click at [462, 395] on rect at bounding box center [473, 380] width 50 height 50
click at [521, 277] on input "c." at bounding box center [521, 272] width 1 height 9
radio input "true"
click at [540, 500] on button "Next" at bounding box center [521, 513] width 176 height 43
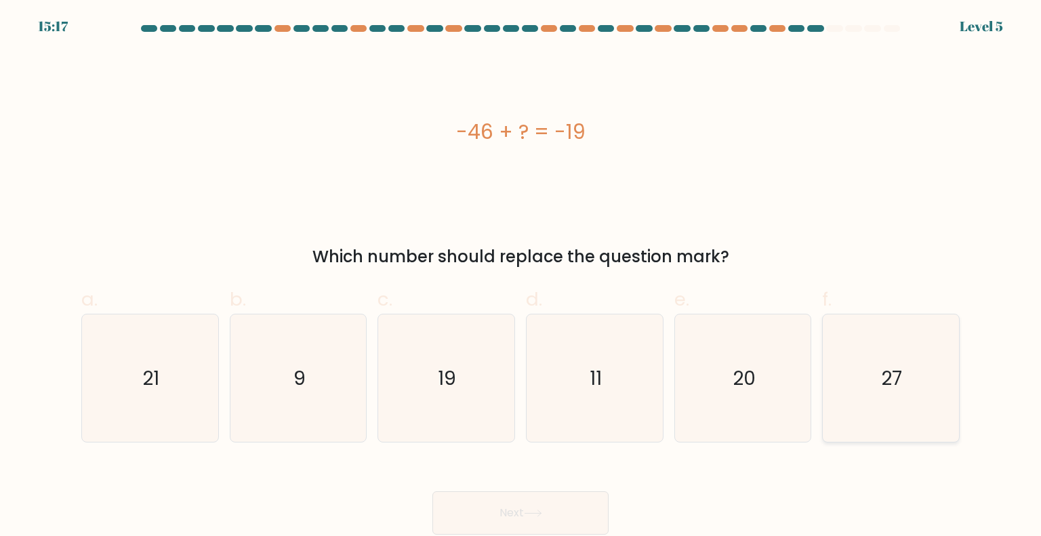
click at [883, 379] on text "27" at bounding box center [892, 377] width 21 height 27
click at [521, 277] on input "f. 27" at bounding box center [521, 272] width 1 height 9
radio input "true"
click at [505, 518] on button "Next" at bounding box center [521, 513] width 176 height 43
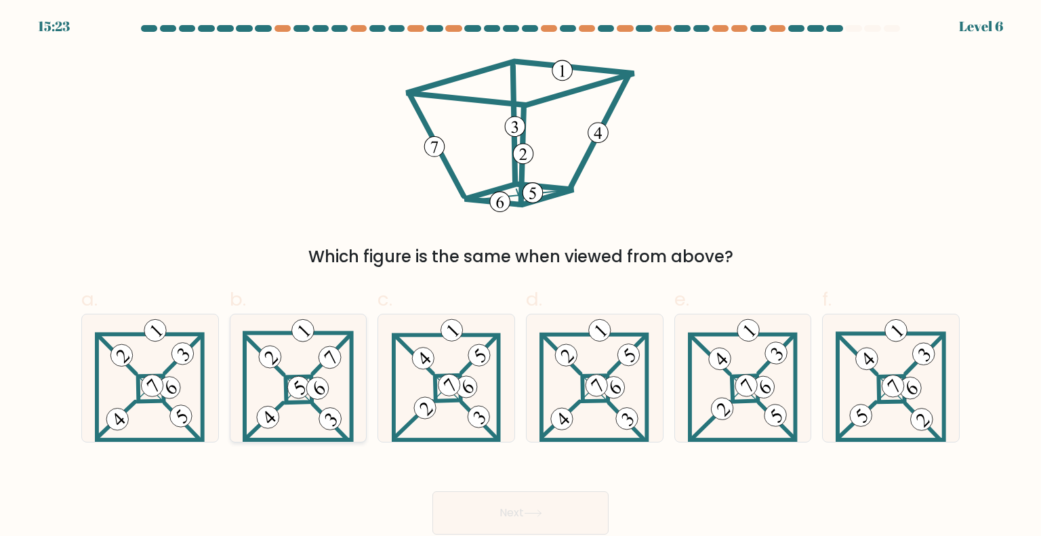
click at [300, 396] on 895 at bounding box center [298, 387] width 31 height 31
click at [521, 277] on input "b." at bounding box center [521, 272] width 1 height 9
radio input "true"
click at [477, 498] on button "Next" at bounding box center [521, 513] width 176 height 43
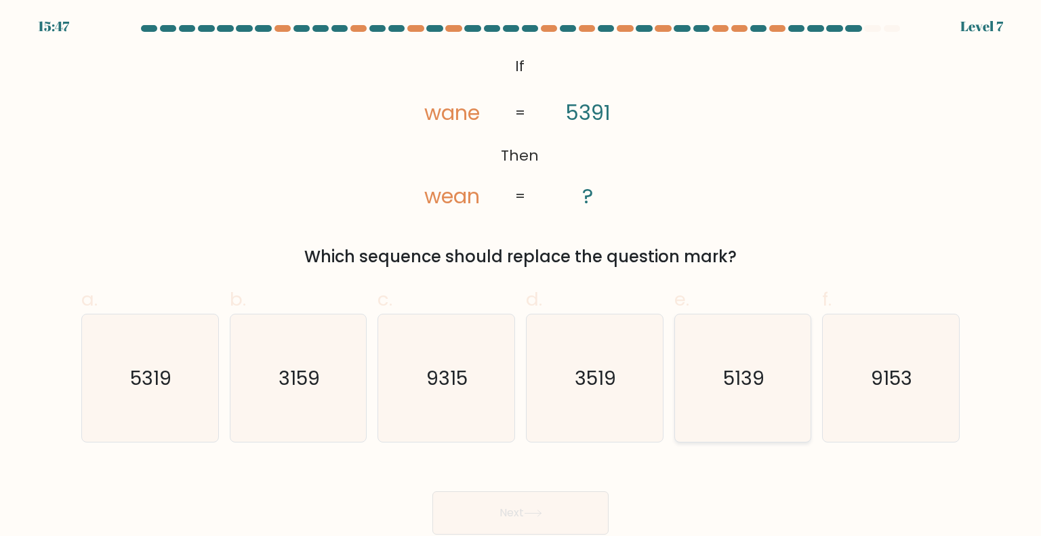
click at [765, 390] on text "5139" at bounding box center [743, 377] width 41 height 27
click at [521, 277] on input "e. 5139" at bounding box center [521, 272] width 1 height 9
radio input "true"
click at [545, 520] on button "Next" at bounding box center [521, 513] width 176 height 43
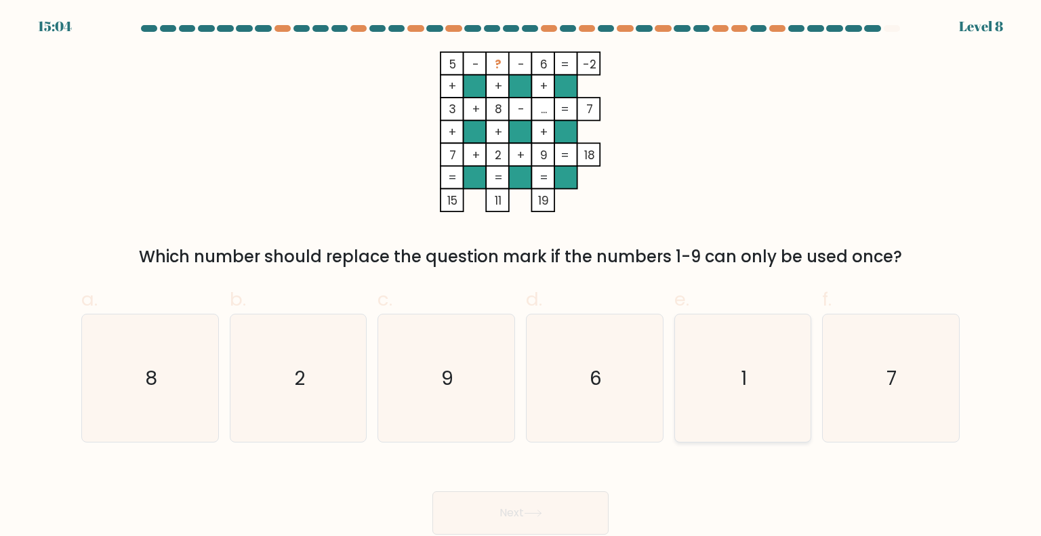
click at [734, 402] on icon "1" at bounding box center [742, 378] width 127 height 127
click at [521, 277] on input "e. 1" at bounding box center [521, 272] width 1 height 9
radio input "true"
click at [468, 515] on button "Next" at bounding box center [521, 513] width 176 height 43
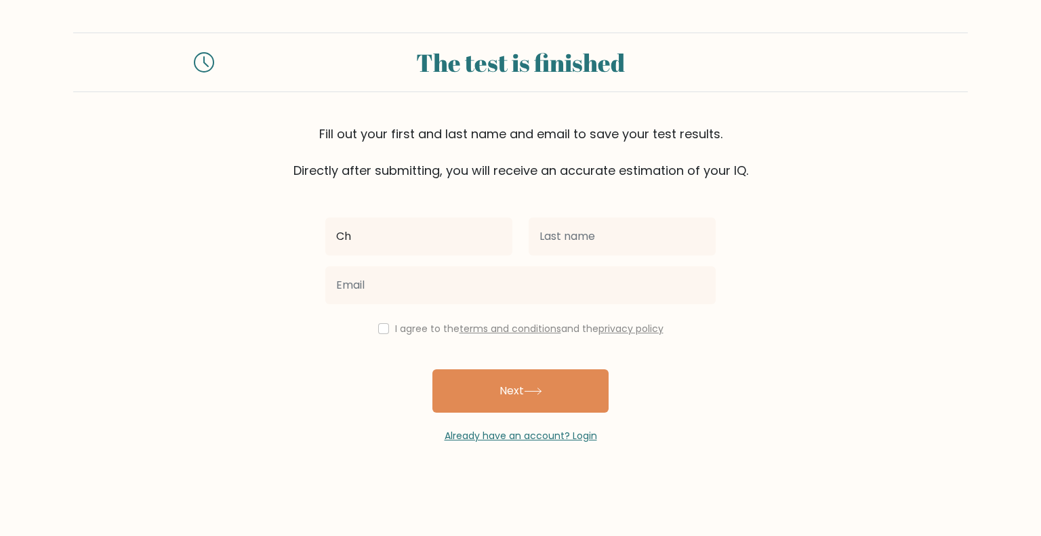
type input "[PERSON_NAME]"
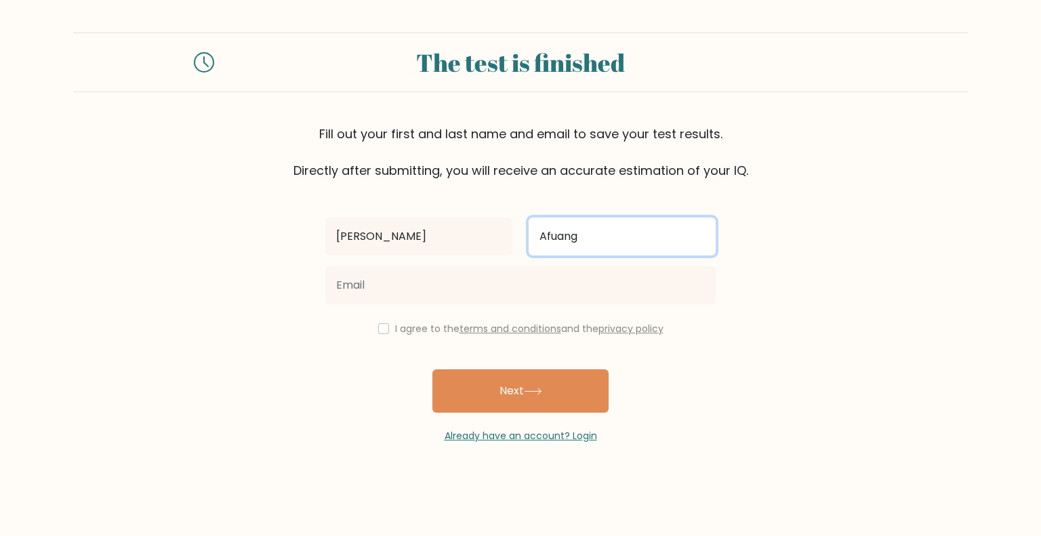
type input "Afuang"
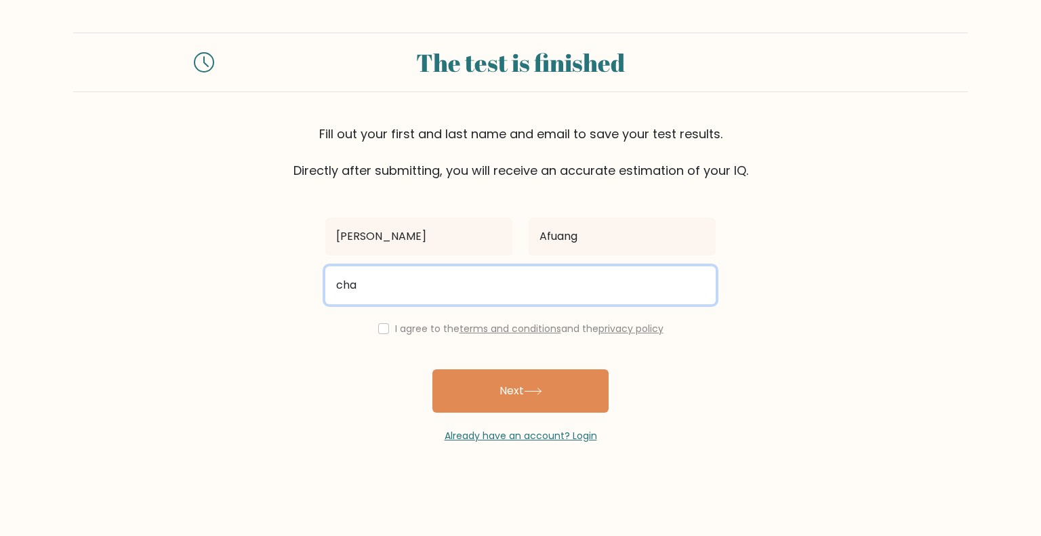
type input "charisse.afuang@gmail.com"
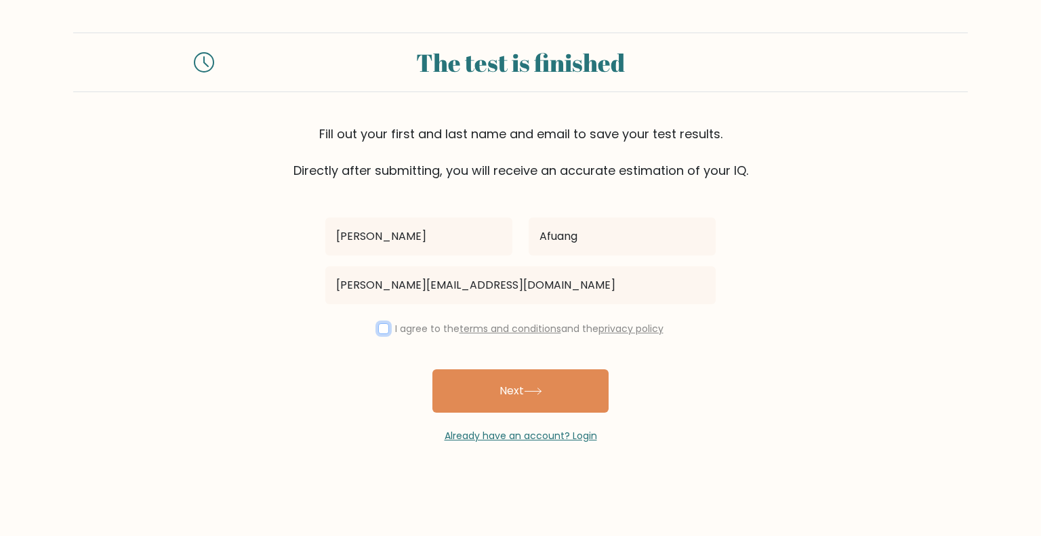
click at [378, 330] on input "checkbox" at bounding box center [383, 328] width 11 height 11
checkbox input "true"
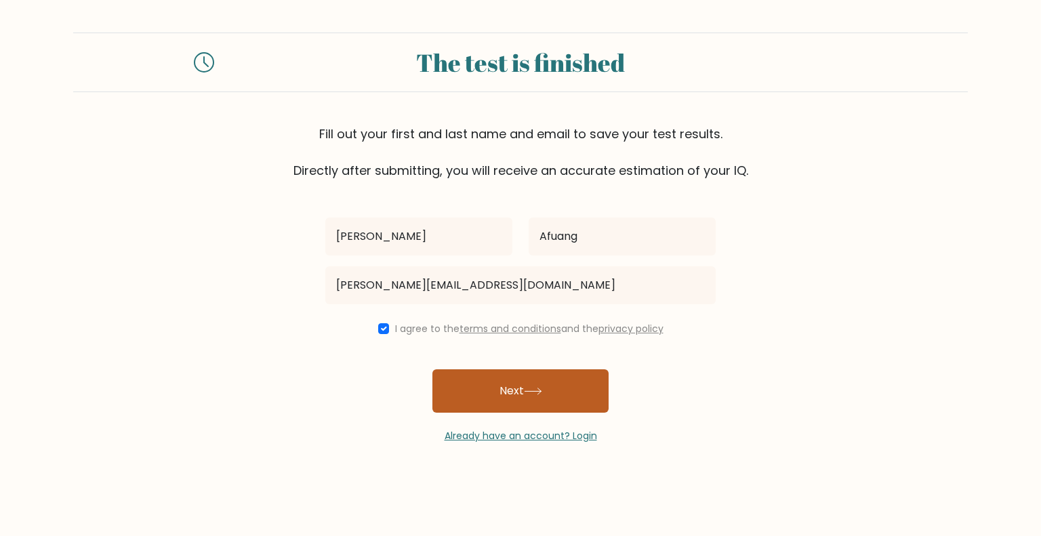
click at [459, 389] on button "Next" at bounding box center [521, 391] width 176 height 43
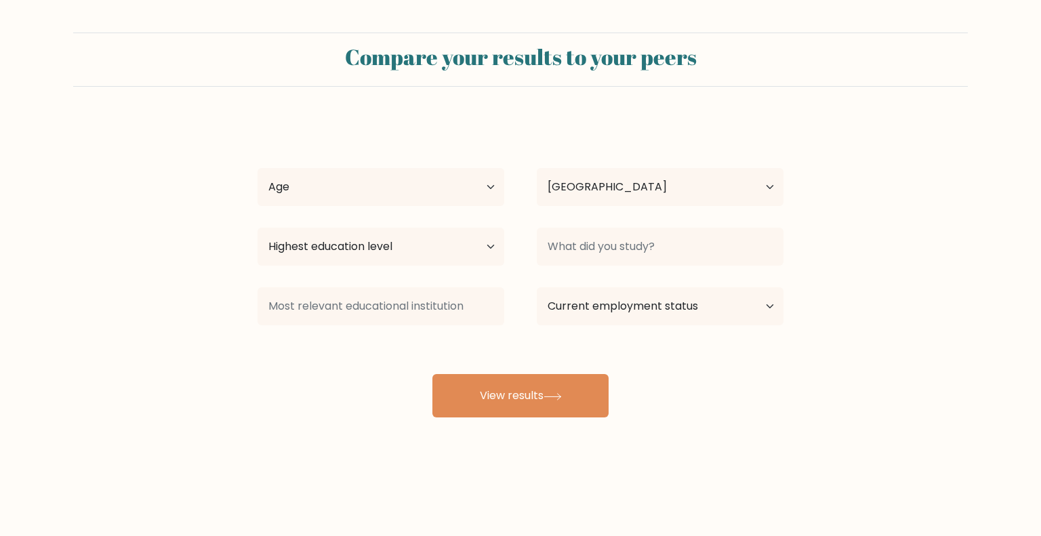
select select "PH"
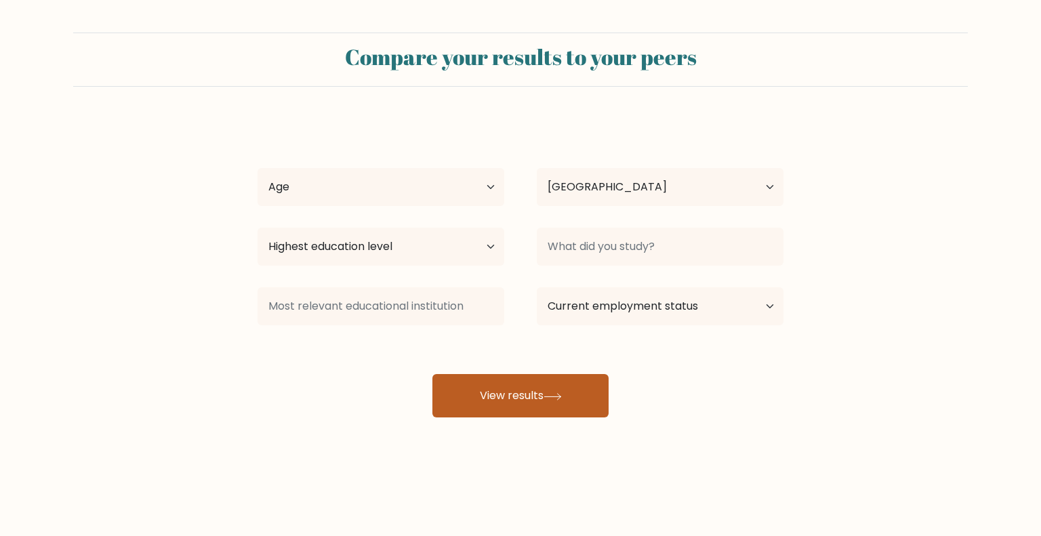
click at [559, 401] on button "View results" at bounding box center [521, 395] width 176 height 43
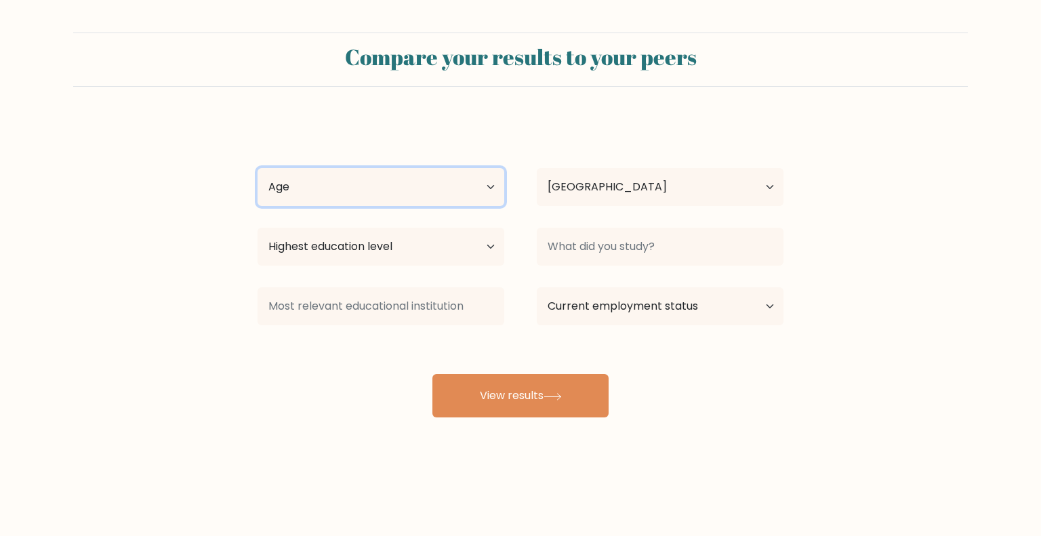
click at [365, 178] on select "Age Under [DEMOGRAPHIC_DATA] [DEMOGRAPHIC_DATA] [DEMOGRAPHIC_DATA] [DEMOGRAPHIC…" at bounding box center [381, 187] width 247 height 38
select select "25_34"
click at [258, 168] on select "Age Under [DEMOGRAPHIC_DATA] [DEMOGRAPHIC_DATA] [DEMOGRAPHIC_DATA] [DEMOGRAPHIC…" at bounding box center [381, 187] width 247 height 38
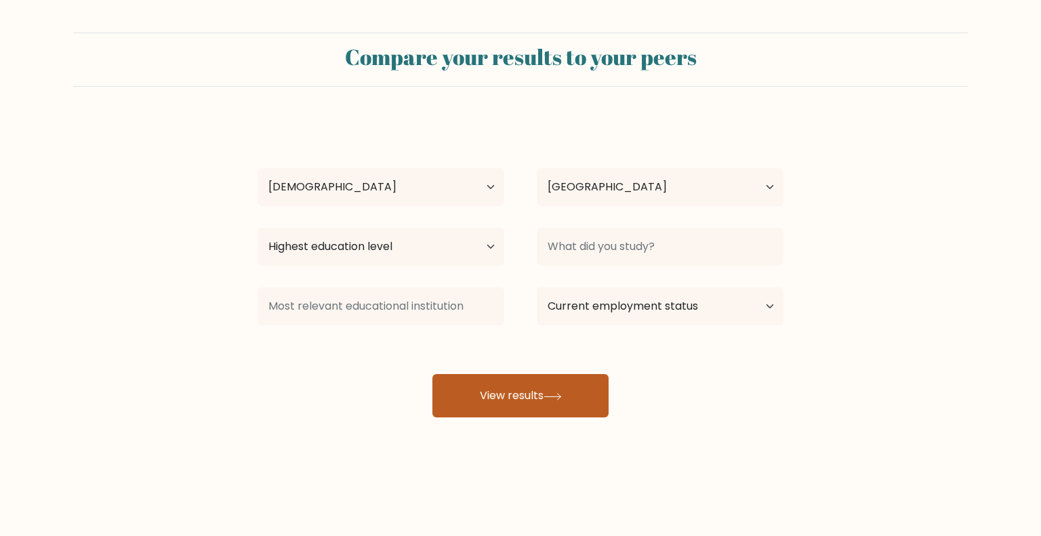
click at [523, 389] on button "View results" at bounding box center [521, 395] width 176 height 43
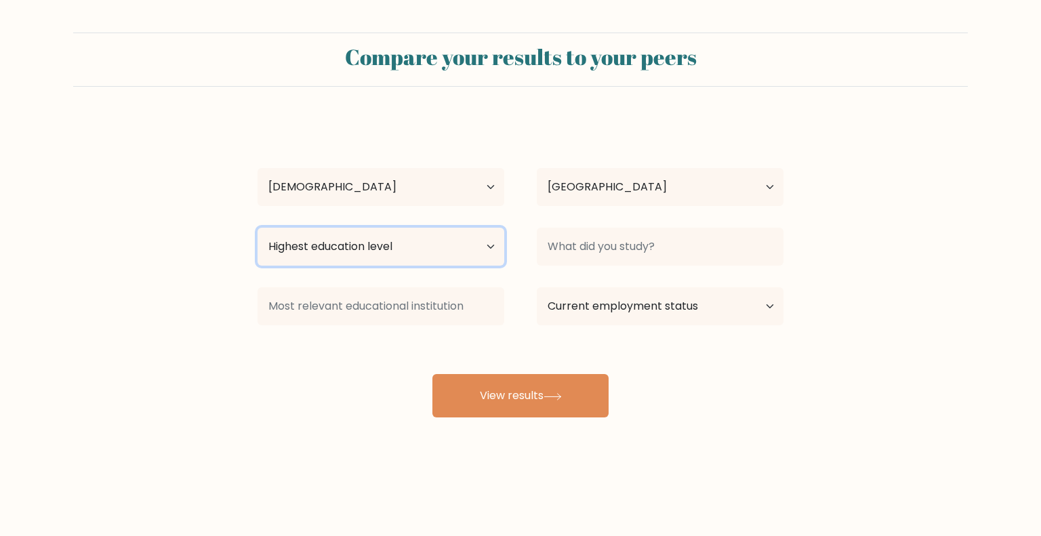
click at [434, 241] on select "Highest education level No schooling Primary Lower Secondary Upper Secondary Oc…" at bounding box center [381, 247] width 247 height 38
select select "bachelors_degree"
click at [258, 228] on select "Highest education level No schooling Primary Lower Secondary Upper Secondary Oc…" at bounding box center [381, 247] width 247 height 38
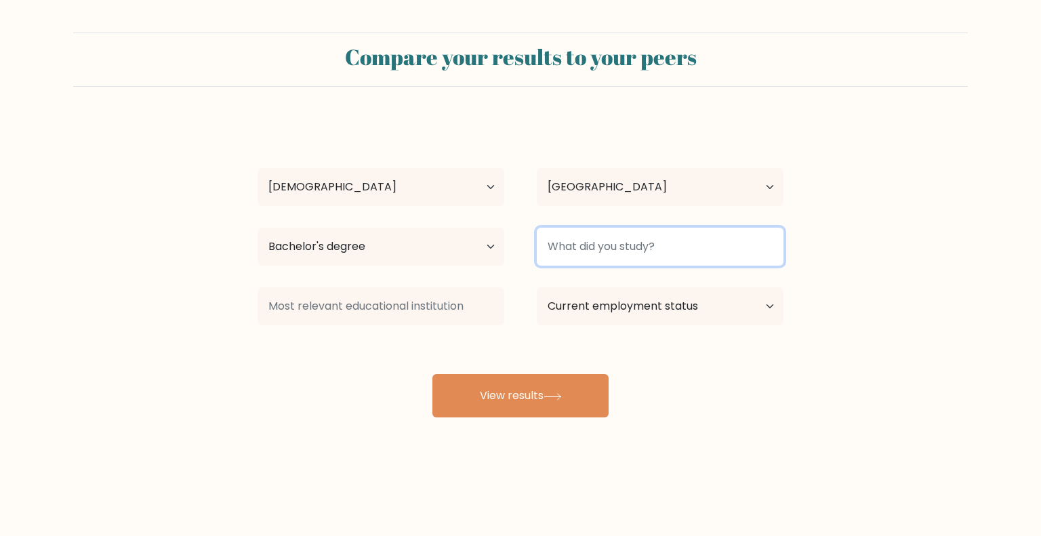
click at [678, 245] on input at bounding box center [660, 247] width 247 height 38
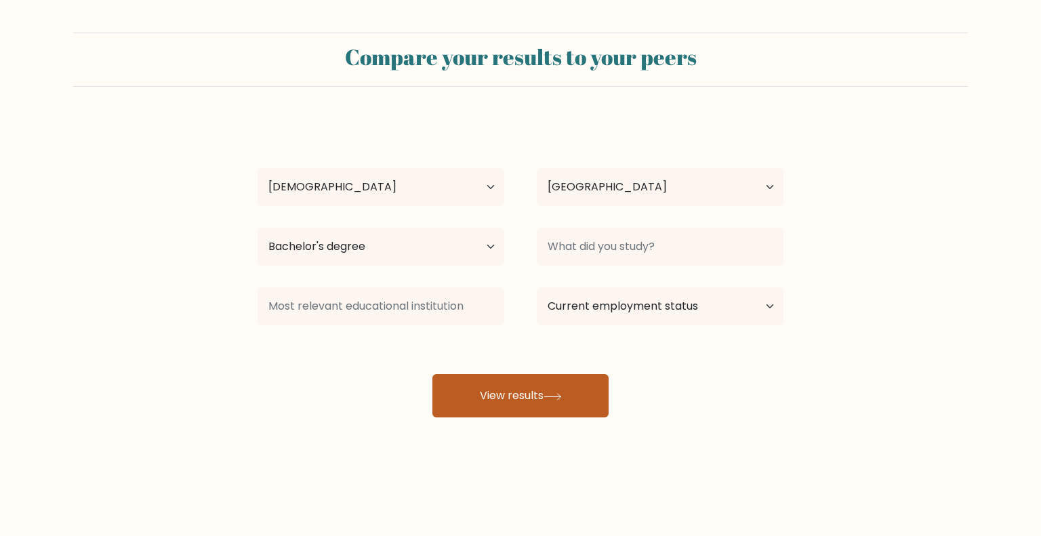
click at [474, 378] on button "View results" at bounding box center [521, 395] width 176 height 43
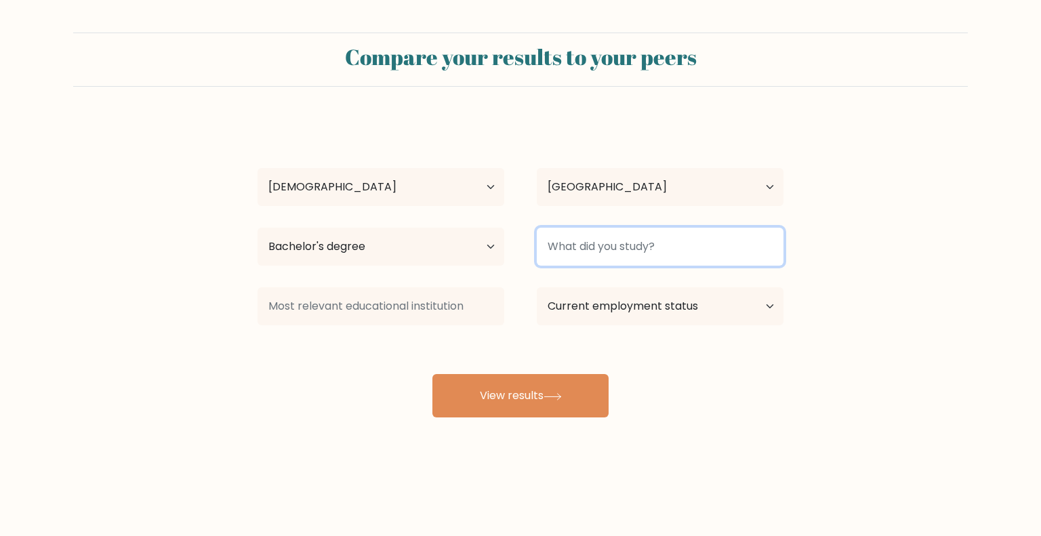
click at [603, 239] on input at bounding box center [660, 247] width 247 height 38
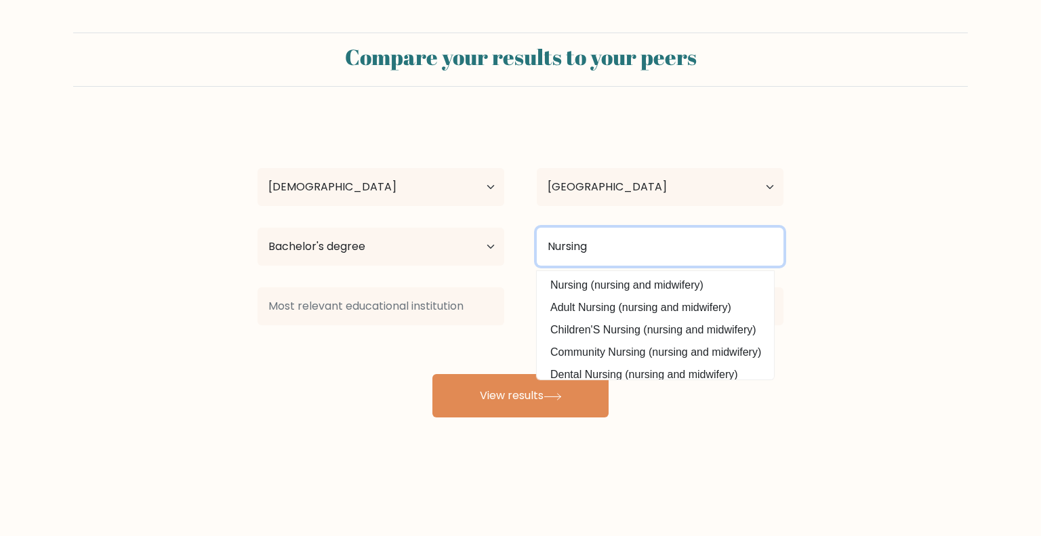
type input "Nursing"
click at [433, 374] on button "View results" at bounding box center [521, 395] width 176 height 43
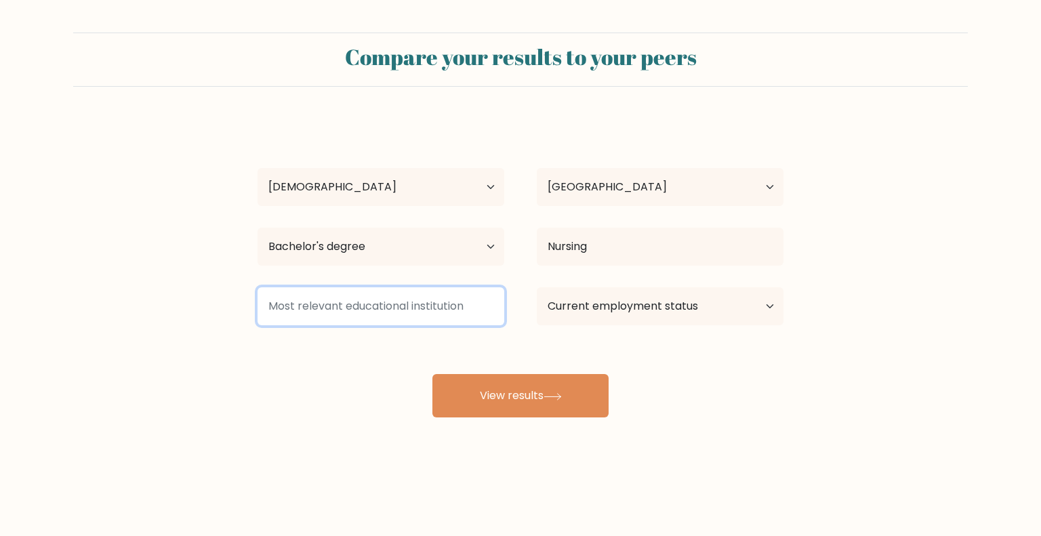
click at [479, 304] on input at bounding box center [381, 306] width 247 height 38
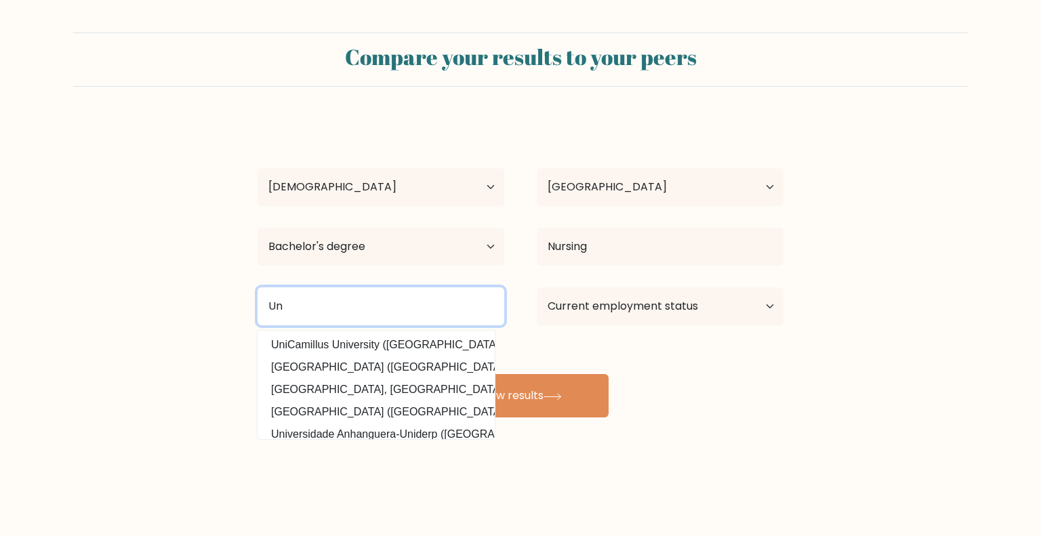
type input "U"
type input "m"
drag, startPoint x: 350, startPoint y: 313, endPoint x: 243, endPoint y: 311, distance: 106.5
click at [243, 311] on div "Phil [GEOGRAPHIC_DATA] ([GEOGRAPHIC_DATA]) [GEOGRAPHIC_DATA], [GEOGRAPHIC_DATA]…" at bounding box center [380, 306] width 279 height 49
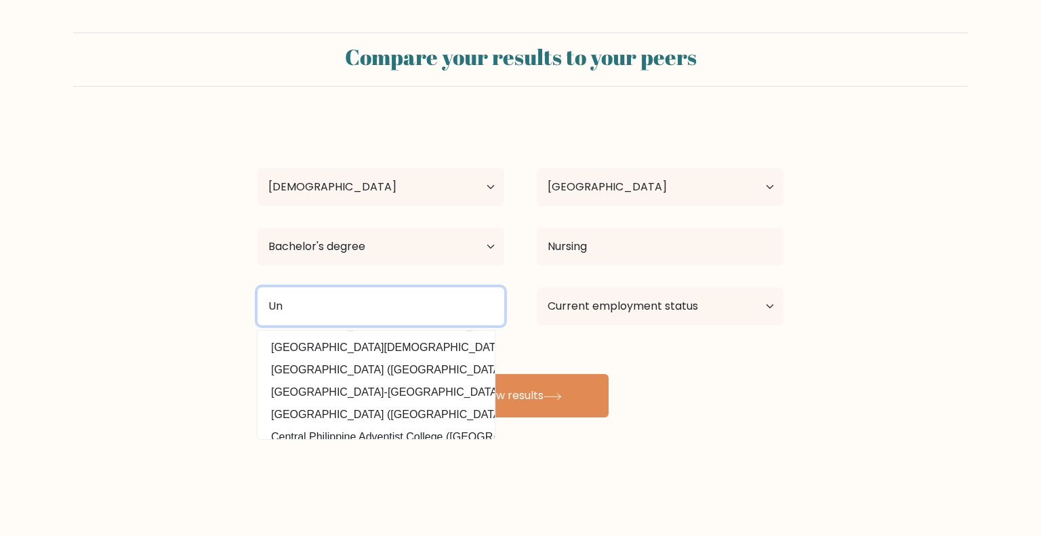
scroll to position [0, 0]
type input "[GEOGRAPHIC_DATA]"
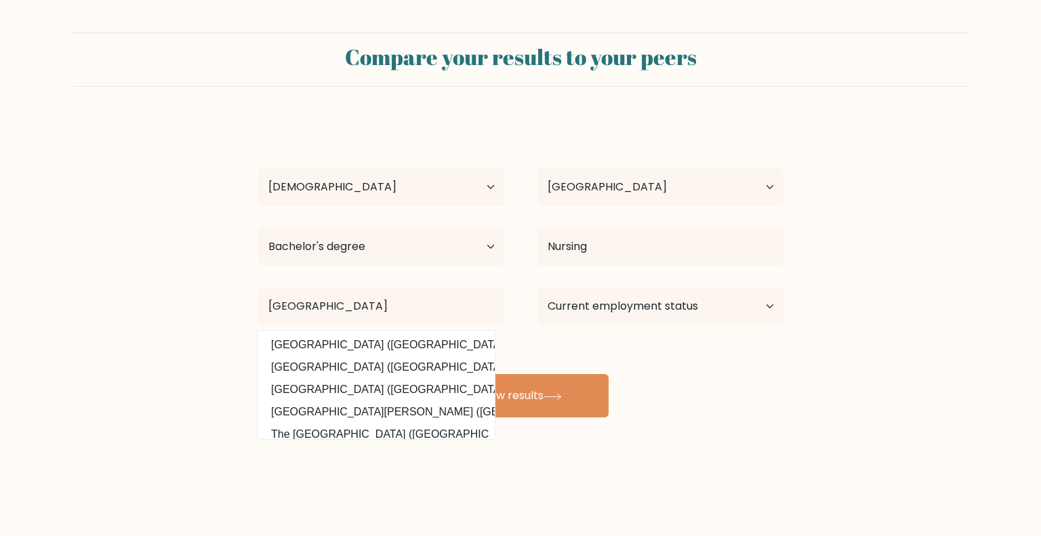
click at [757, 384] on div "[PERSON_NAME] Age Under [DEMOGRAPHIC_DATA] [DEMOGRAPHIC_DATA] [DEMOGRAPHIC_DATA…" at bounding box center [520, 268] width 542 height 298
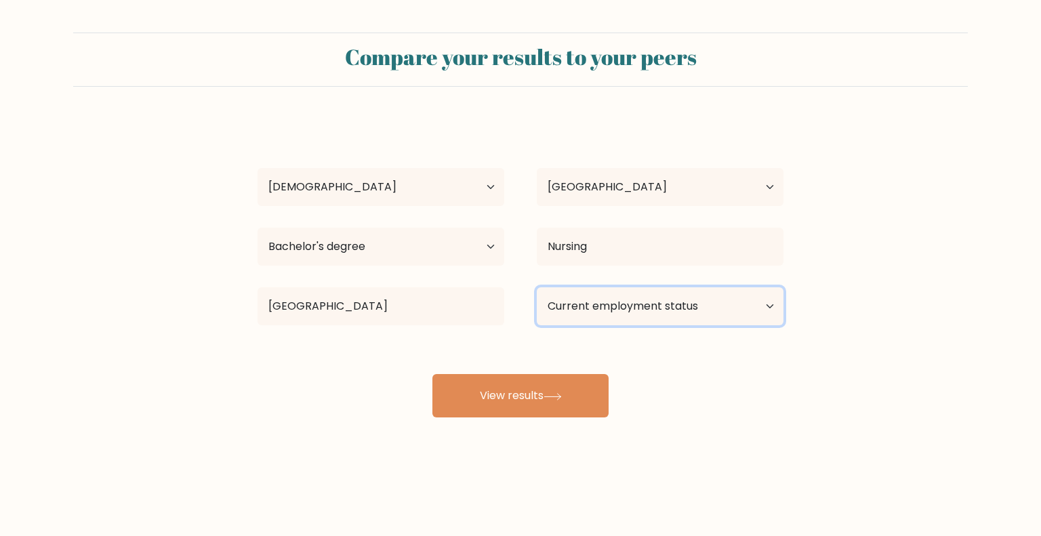
click at [658, 303] on select "Current employment status Employed Student Retired Other / prefer not to answer" at bounding box center [660, 306] width 247 height 38
select select "other"
click at [537, 287] on select "Current employment status Employed Student Retired Other / prefer not to answer" at bounding box center [660, 306] width 247 height 38
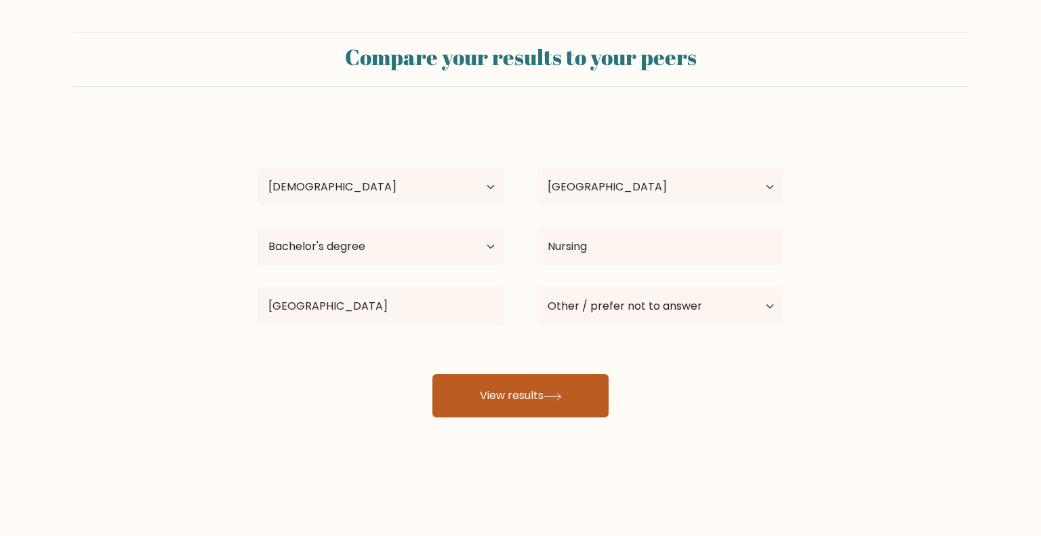
click at [580, 405] on button "View results" at bounding box center [521, 395] width 176 height 43
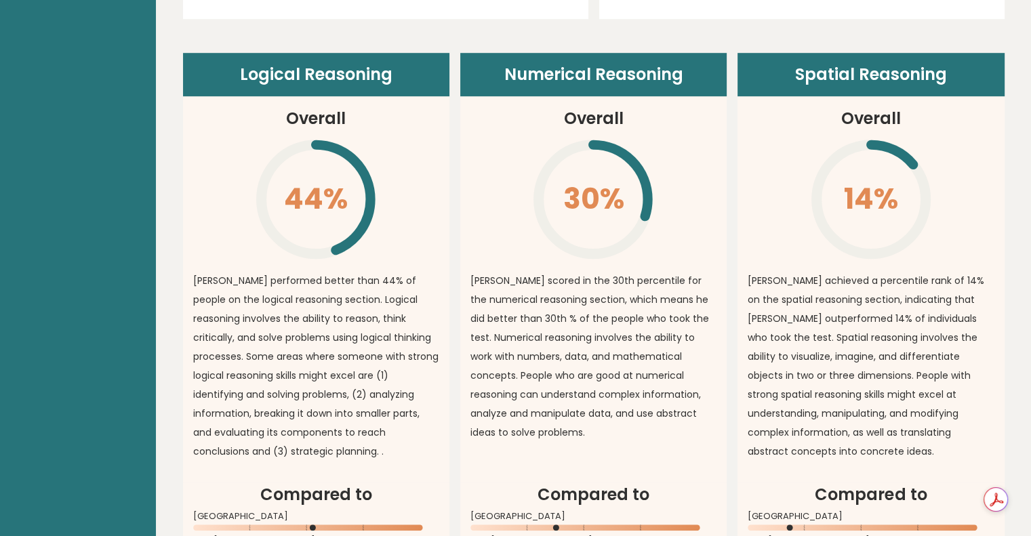
scroll to position [1017, 0]
